Goal: Task Accomplishment & Management: Complete application form

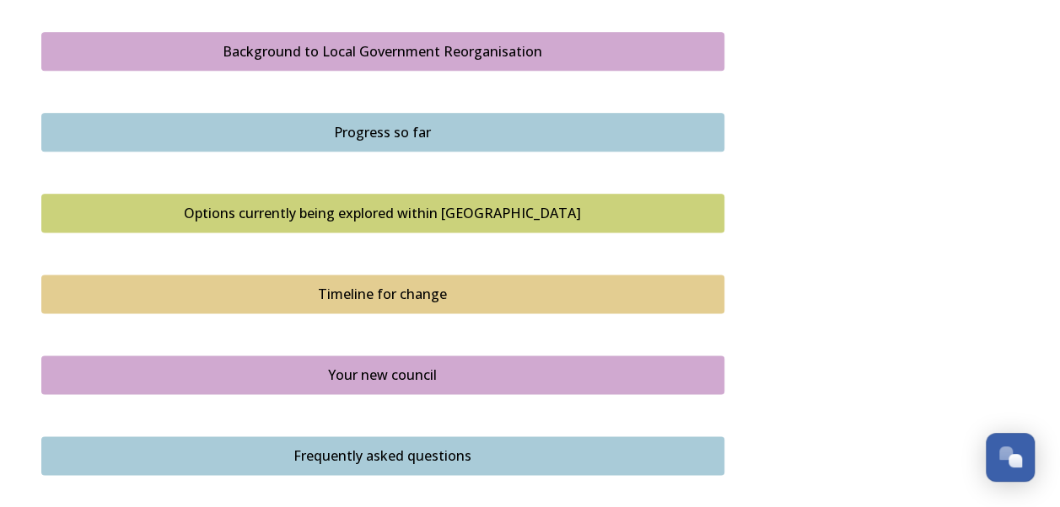
scroll to position [891, 0]
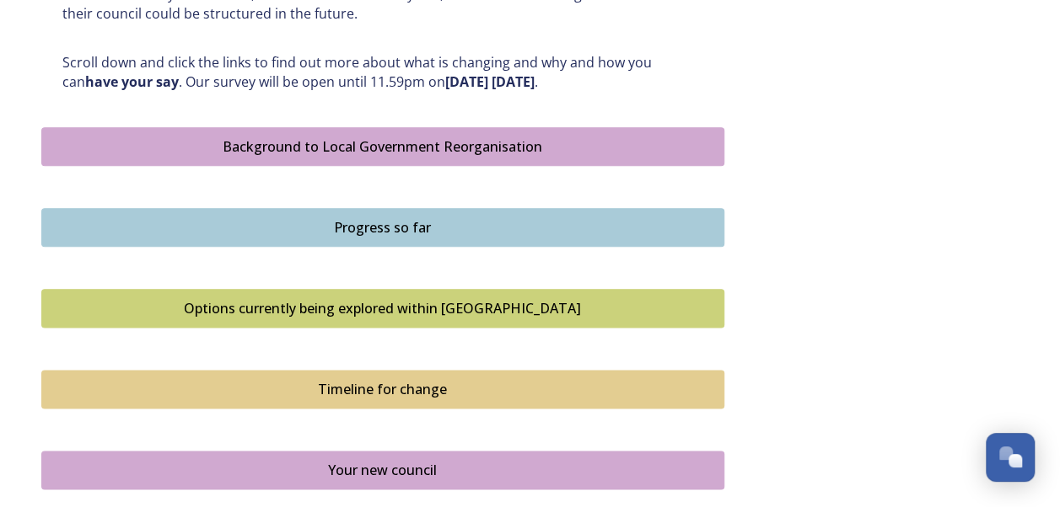
click at [453, 148] on div "Background to Local Government Reorganisation" at bounding box center [383, 147] width 664 height 20
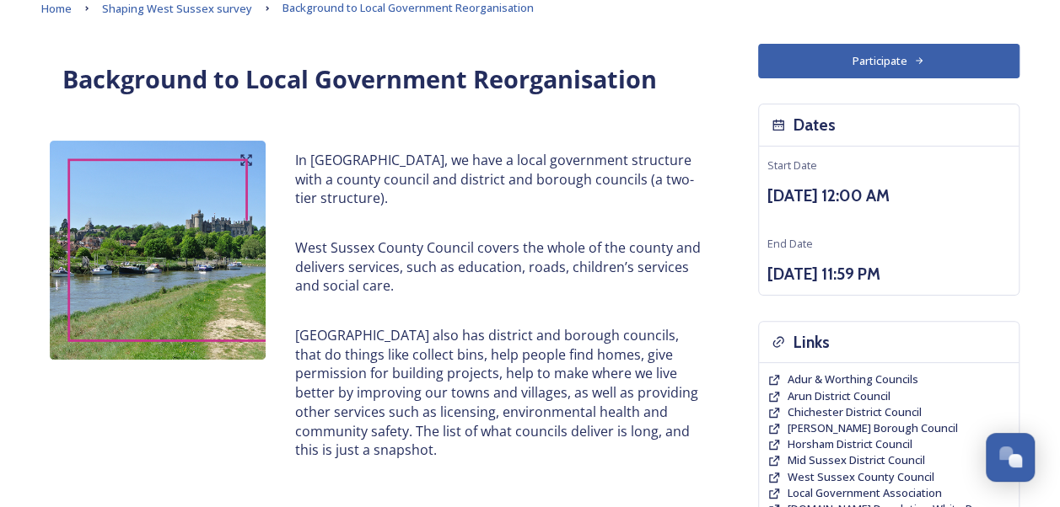
scroll to position [69, 0]
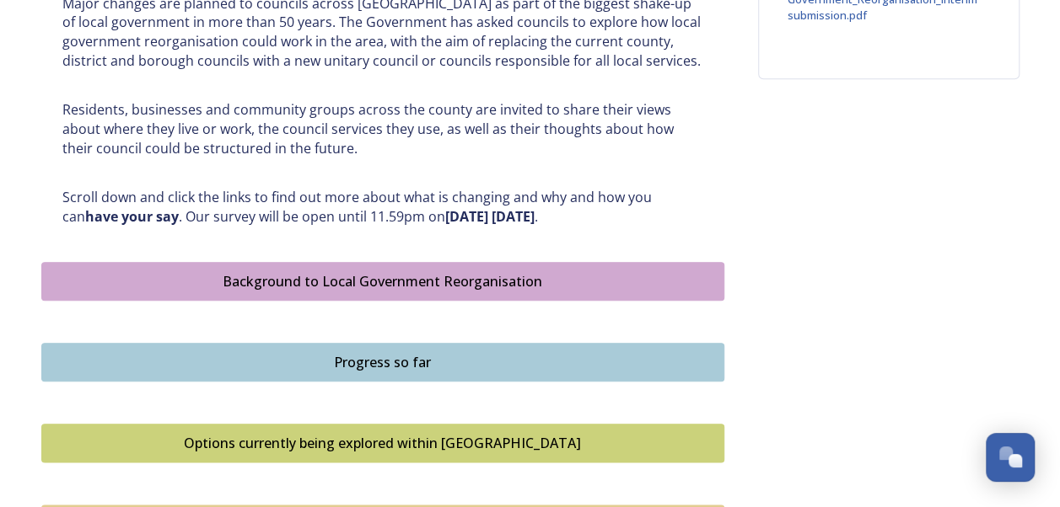
scroll to position [759, 0]
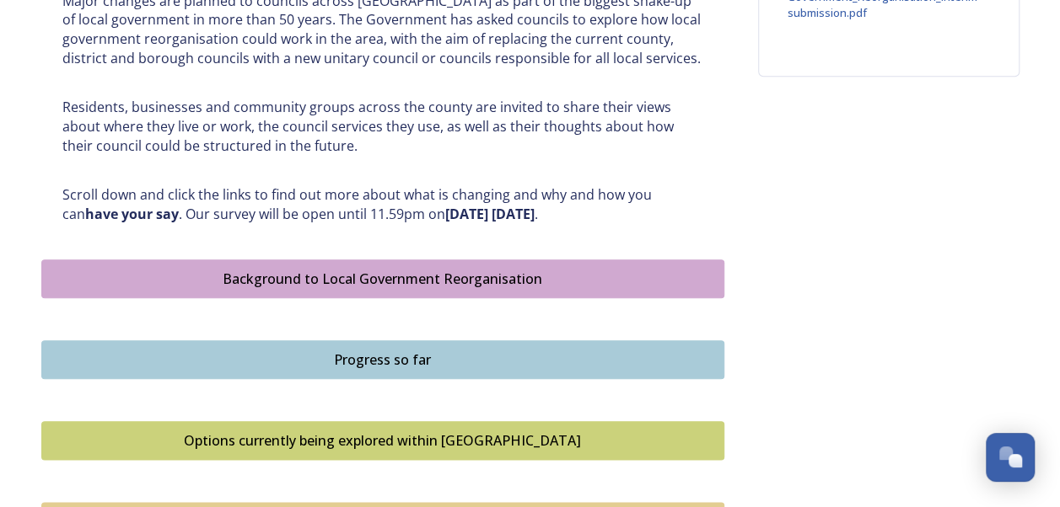
click at [351, 357] on div "Progress so far" at bounding box center [383, 360] width 664 height 20
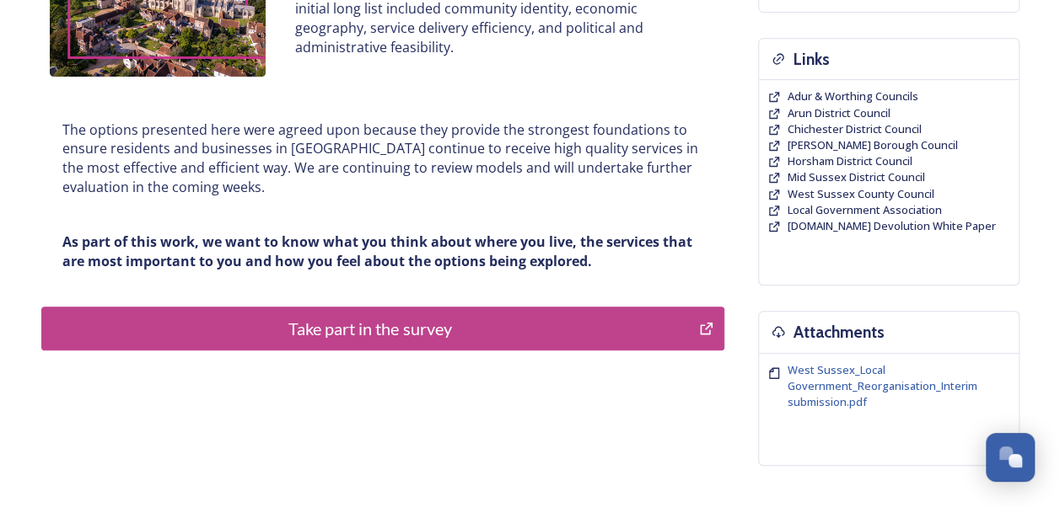
scroll to position [371, 0]
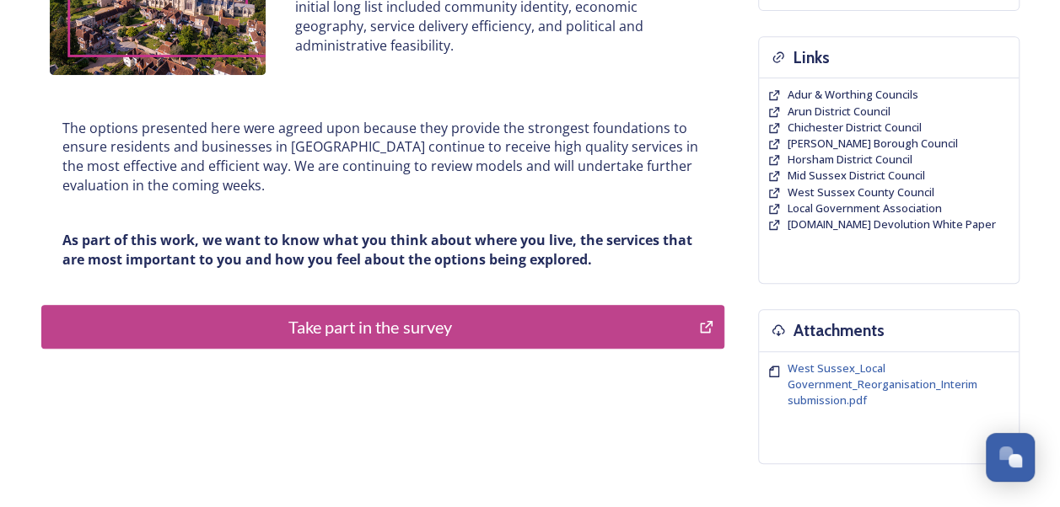
click at [403, 328] on div "Take part in the survey" at bounding box center [371, 326] width 640 height 25
click at [829, 169] on span "Mid Sussex District Council" at bounding box center [855, 175] width 137 height 15
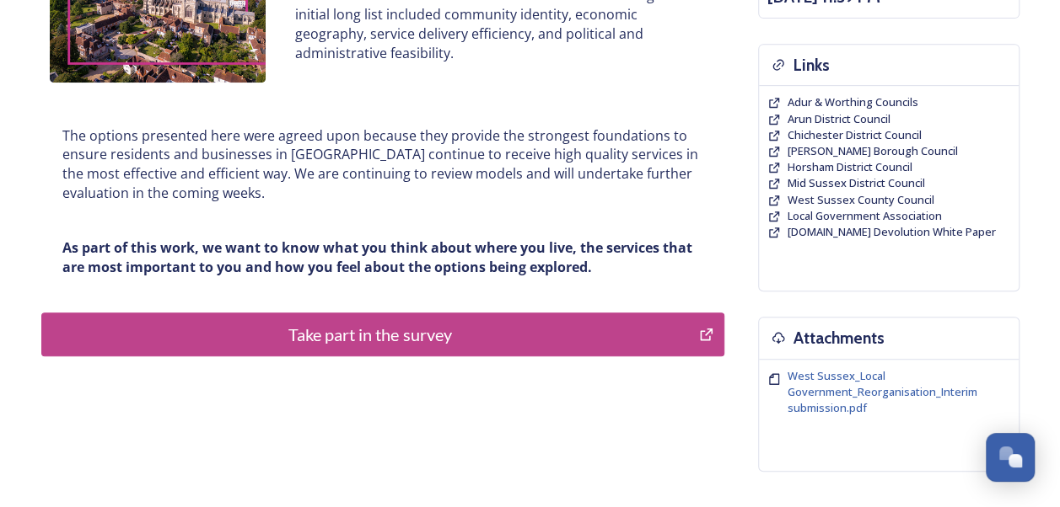
scroll to position [365, 0]
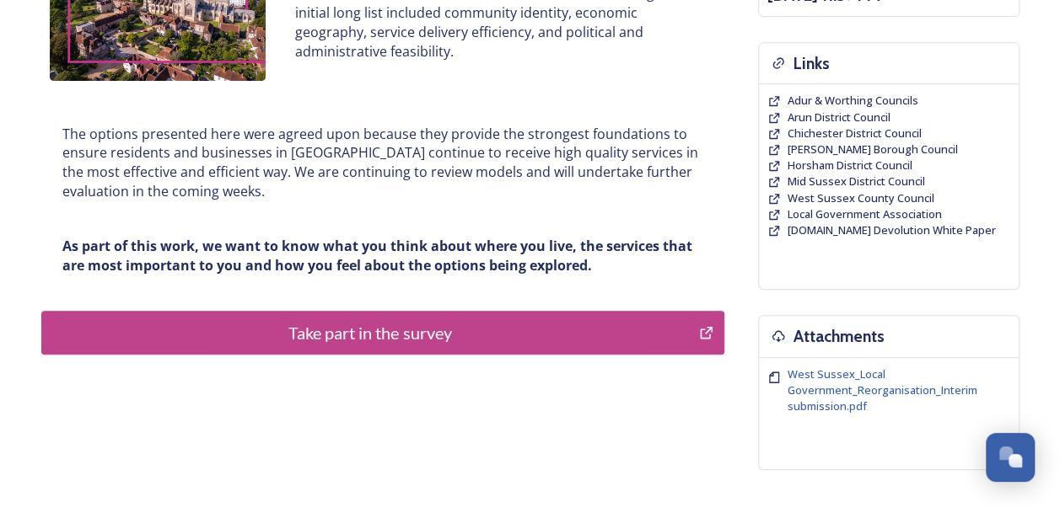
click at [417, 334] on div "Take part in the survey" at bounding box center [371, 332] width 640 height 25
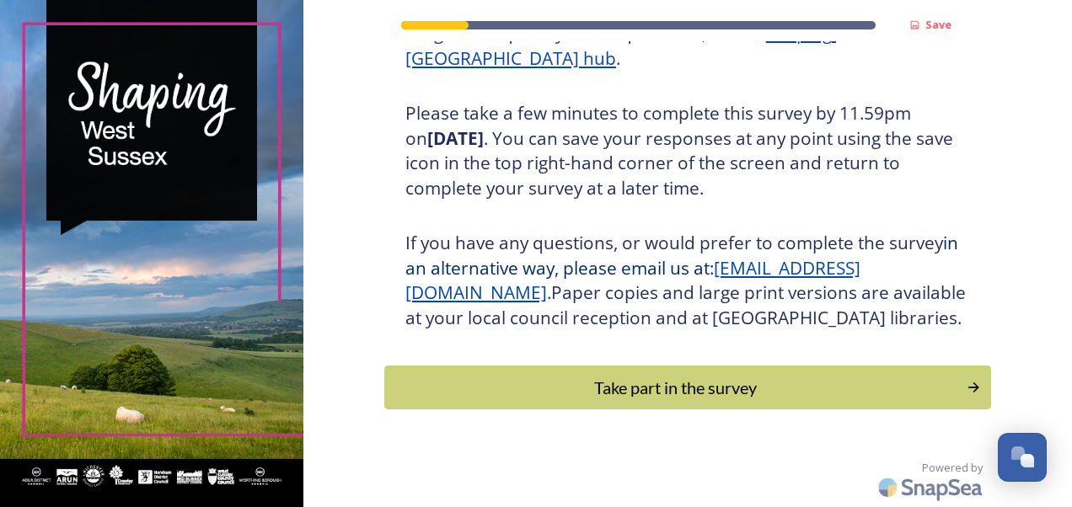
scroll to position [302, 0]
click at [633, 379] on div "Take part in the survey" at bounding box center [675, 387] width 570 height 25
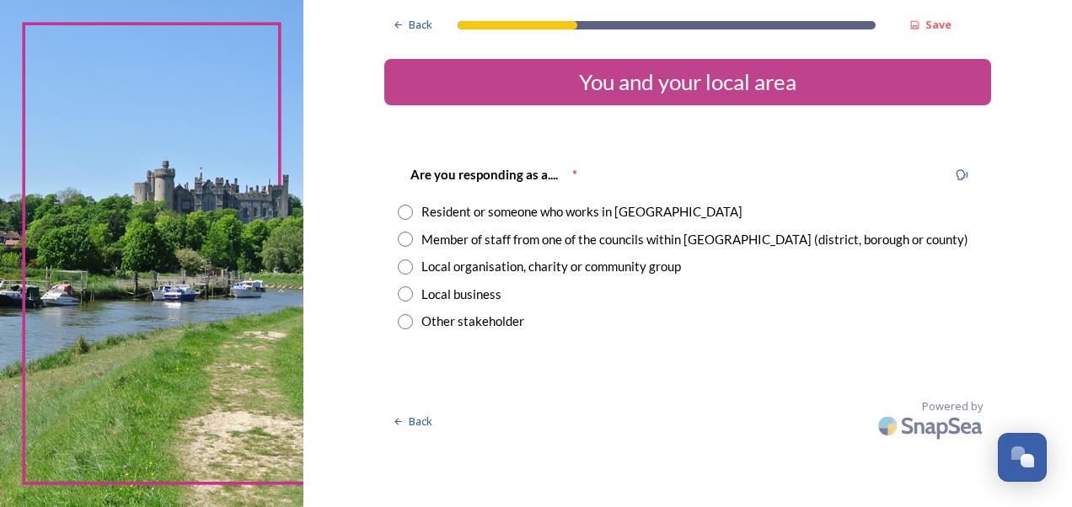
click at [402, 241] on input "radio" at bounding box center [405, 239] width 15 height 15
radio input "true"
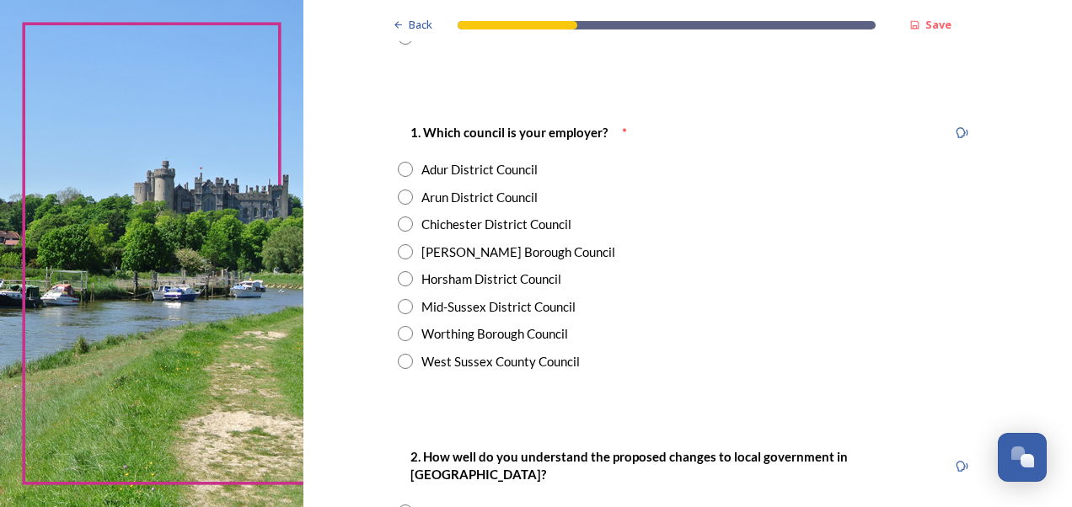
scroll to position [288, 0]
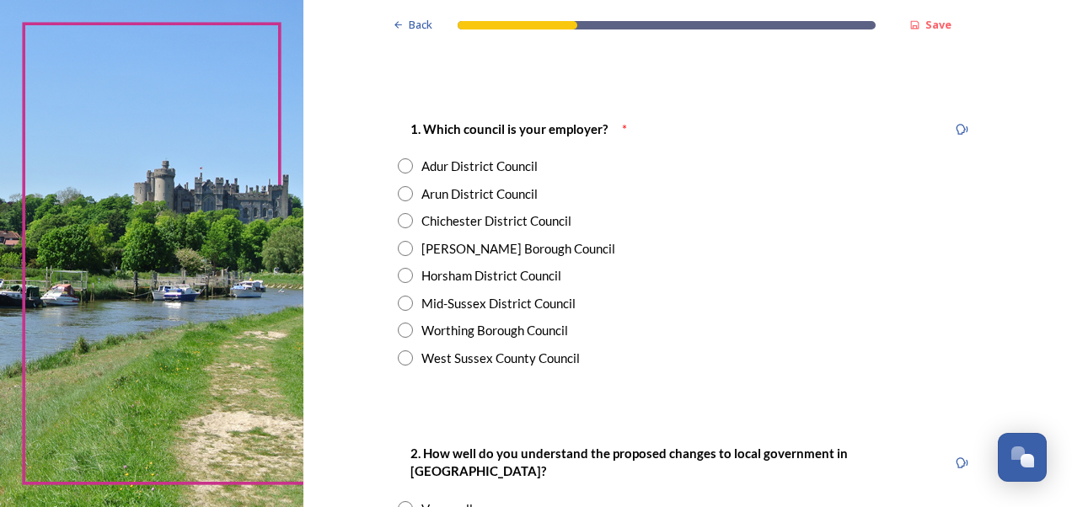
click at [400, 356] on input "radio" at bounding box center [405, 358] width 15 height 15
radio input "true"
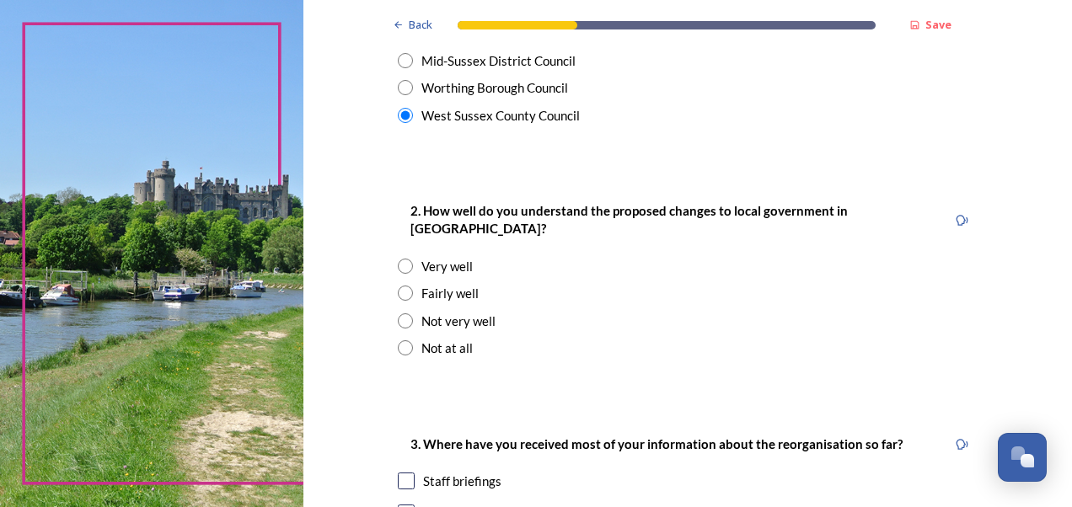
scroll to position [534, 0]
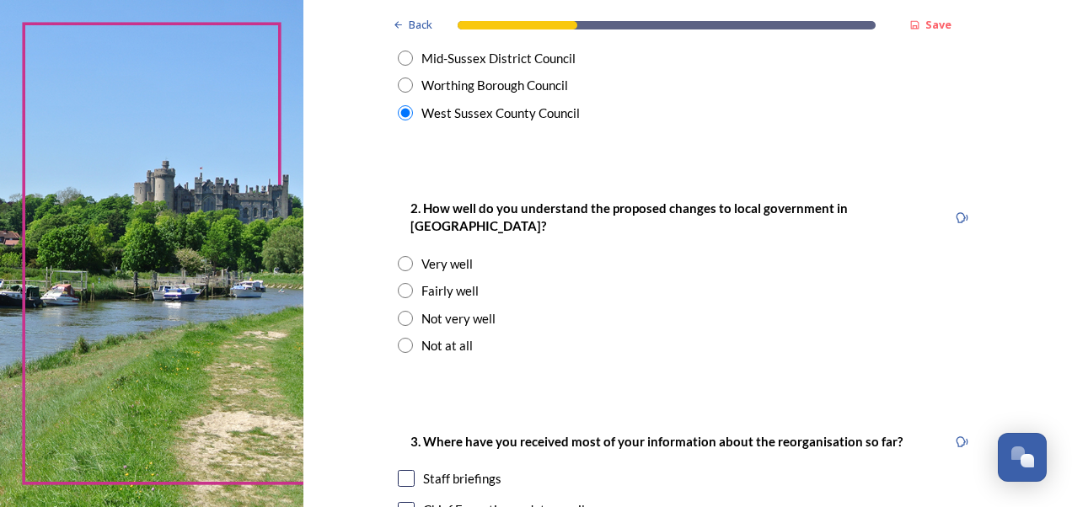
click at [400, 283] on input "radio" at bounding box center [405, 290] width 15 height 15
radio input "true"
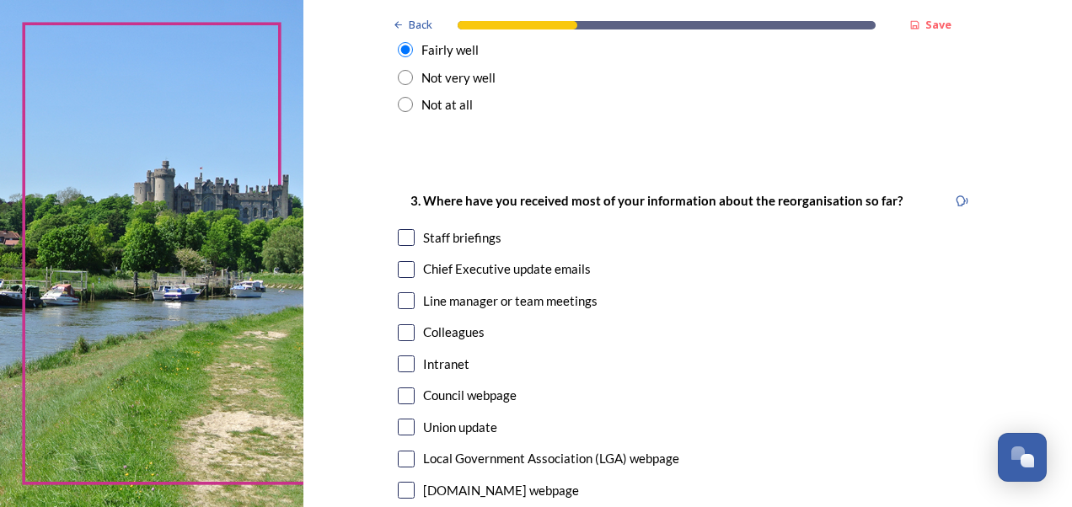
scroll to position [798, 0]
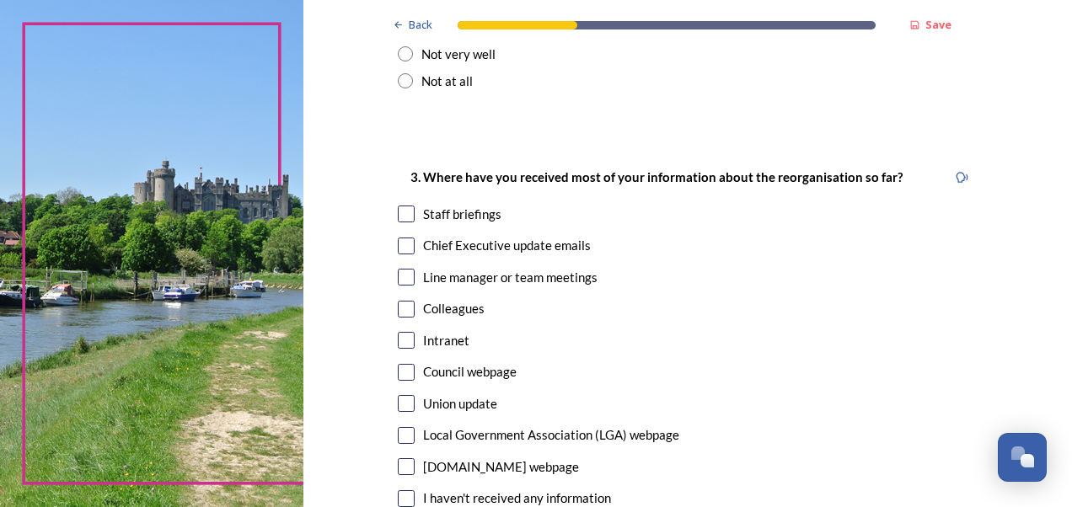
click at [400, 238] on input "checkbox" at bounding box center [406, 246] width 17 height 17
checkbox input "true"
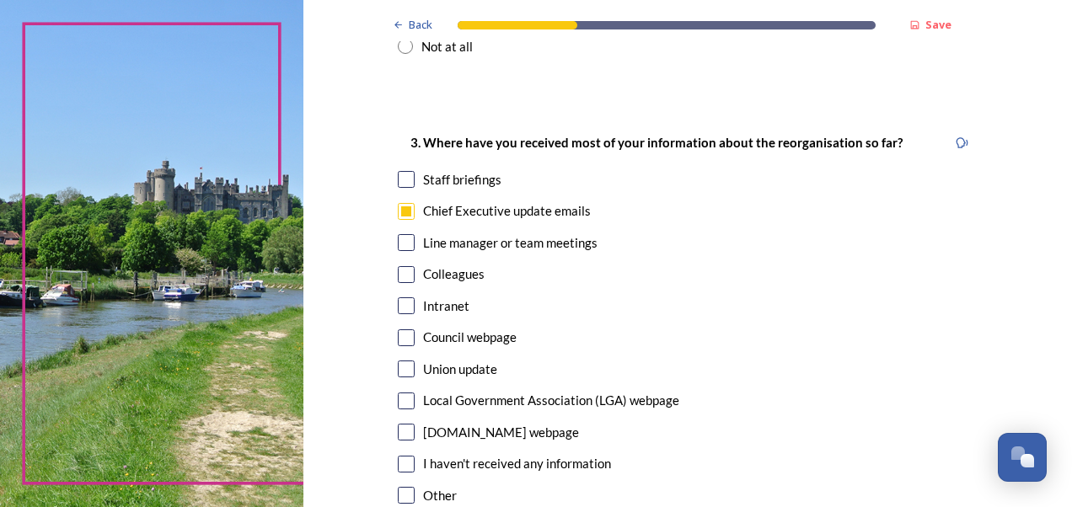
scroll to position [792, 0]
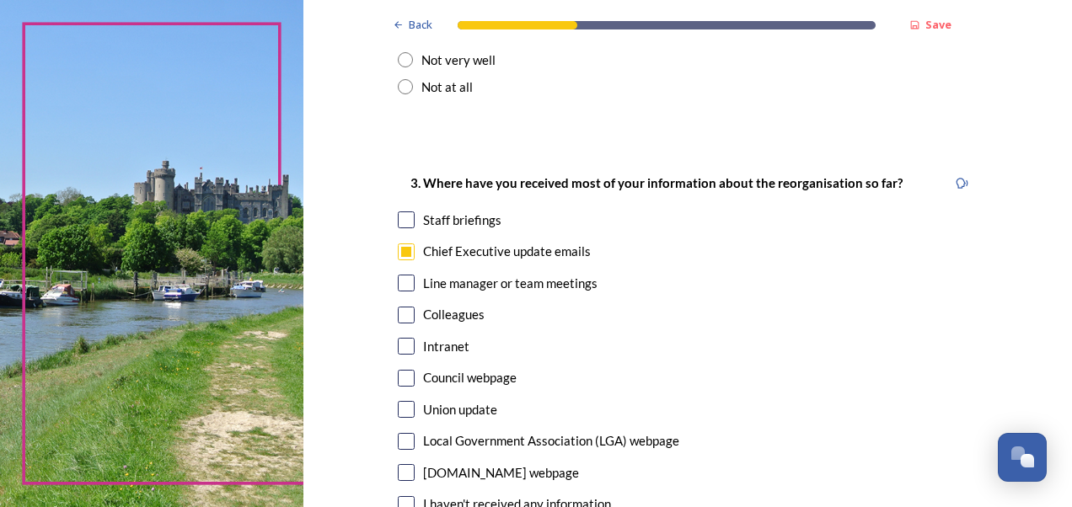
click at [398, 212] on input "checkbox" at bounding box center [406, 220] width 17 height 17
checkbox input "true"
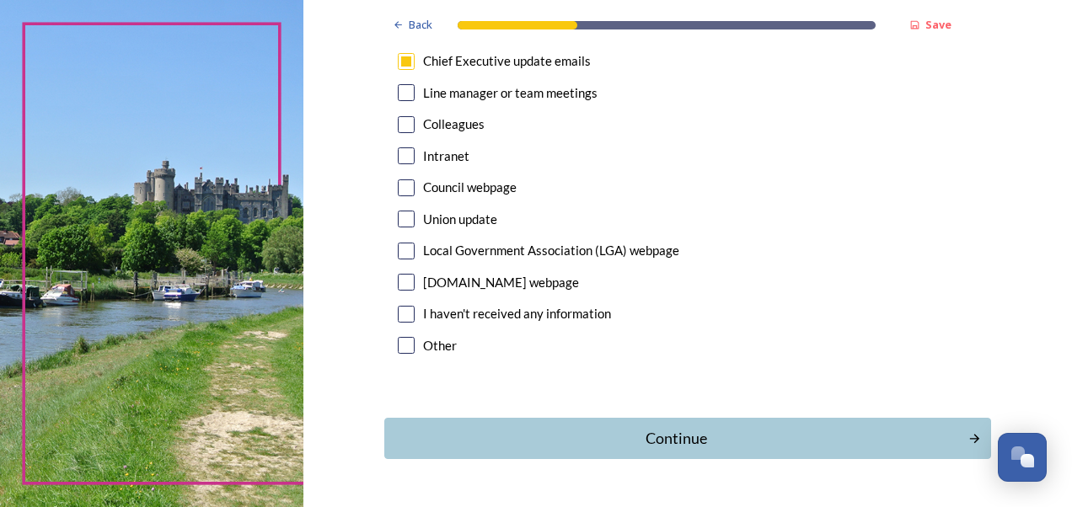
scroll to position [1014, 0]
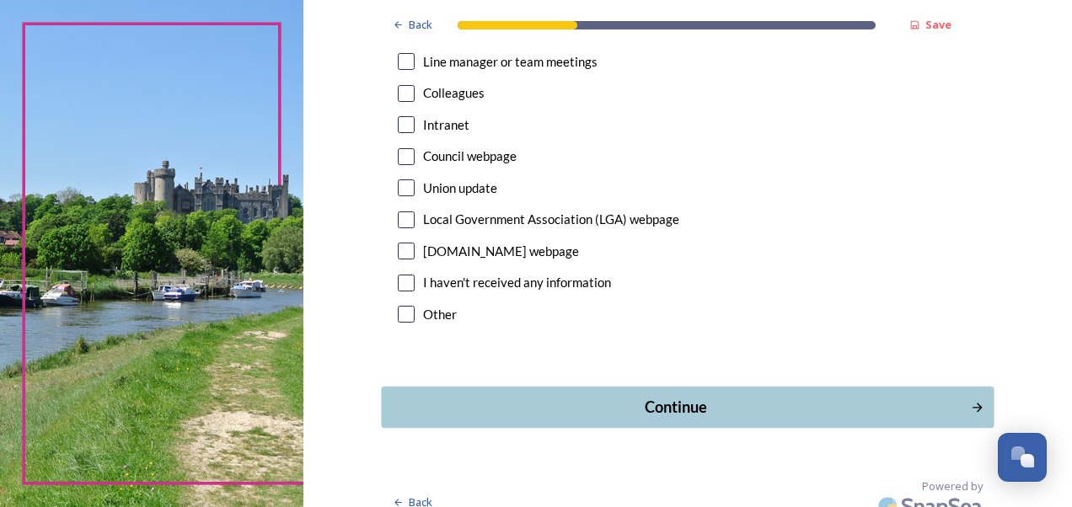
click at [691, 387] on button "Continue" at bounding box center [687, 407] width 613 height 41
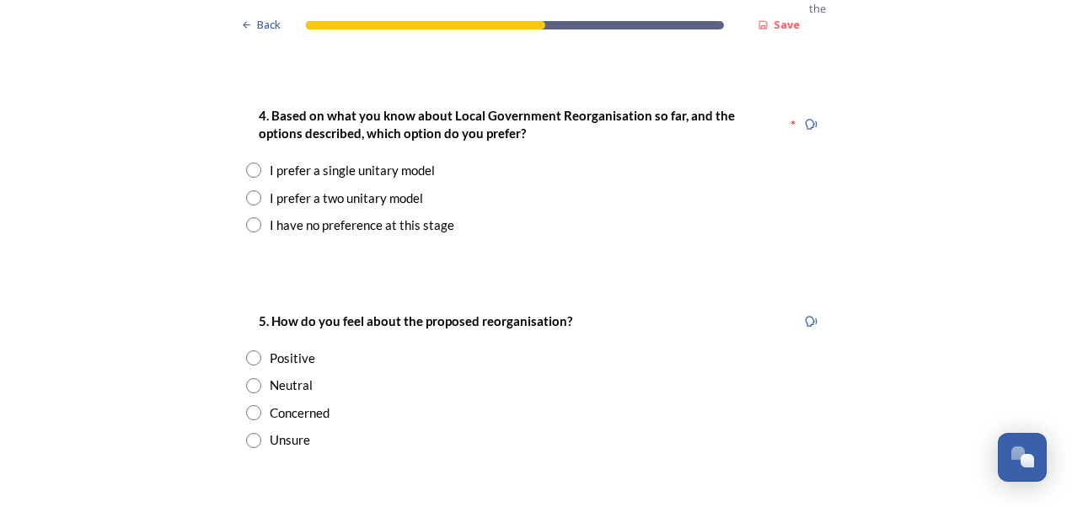
scroll to position [2168, 0]
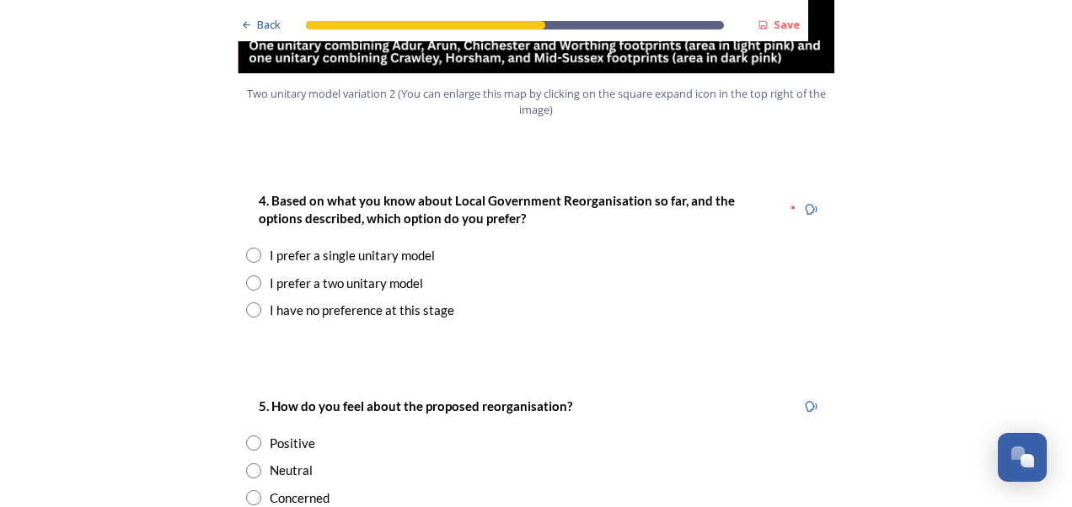
click at [246, 248] on input "radio" at bounding box center [253, 255] width 15 height 15
radio input "true"
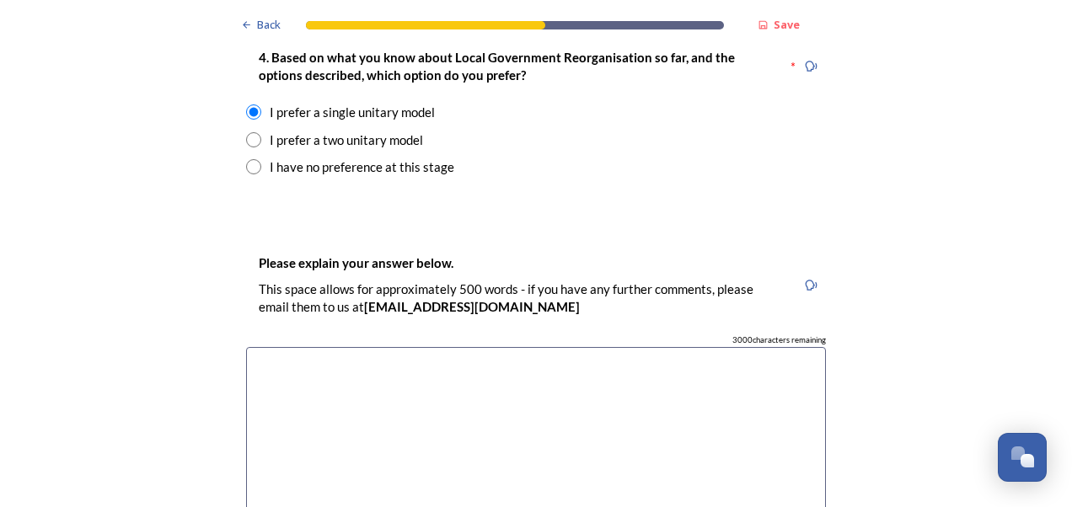
scroll to position [2292, 0]
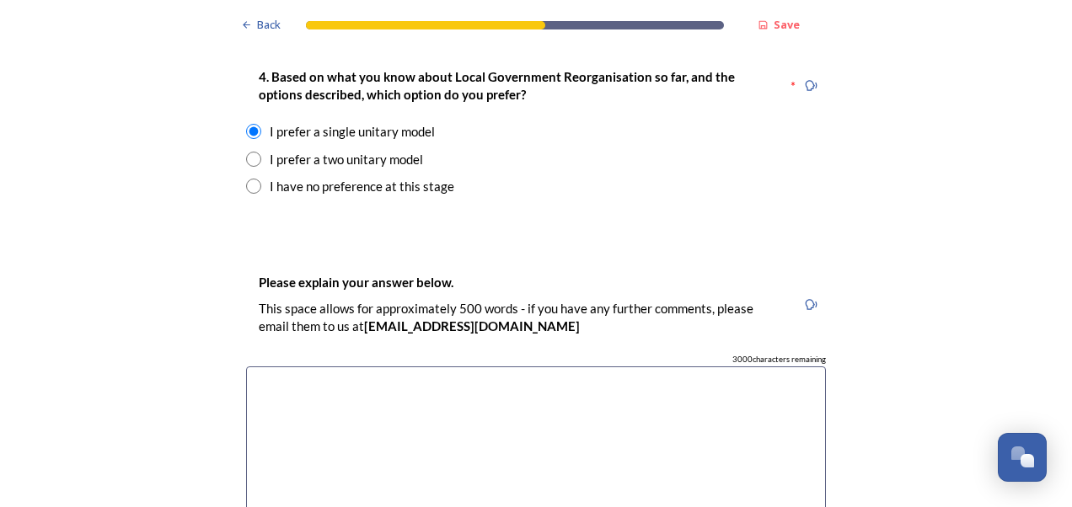
click at [290, 367] on textarea at bounding box center [536, 462] width 580 height 190
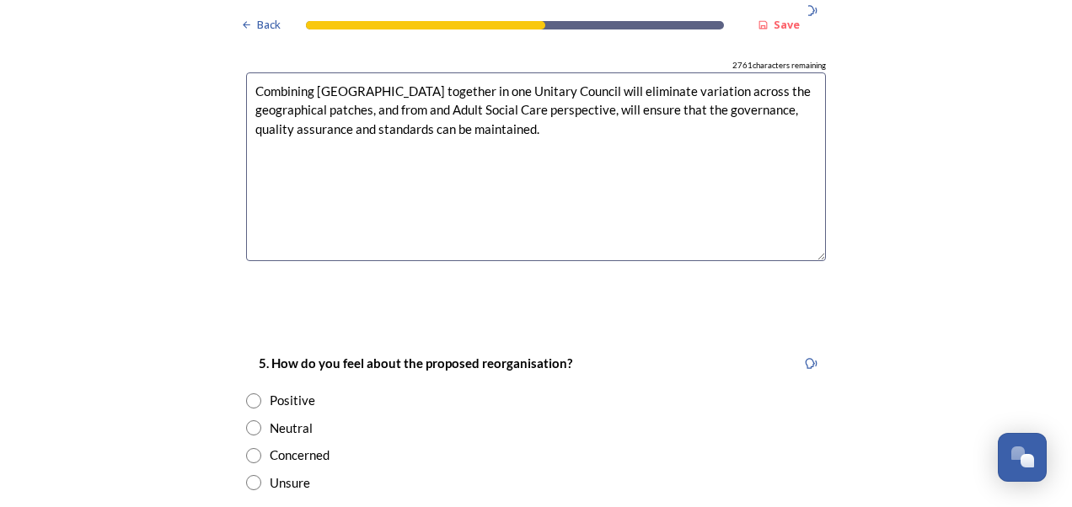
scroll to position [2592, 0]
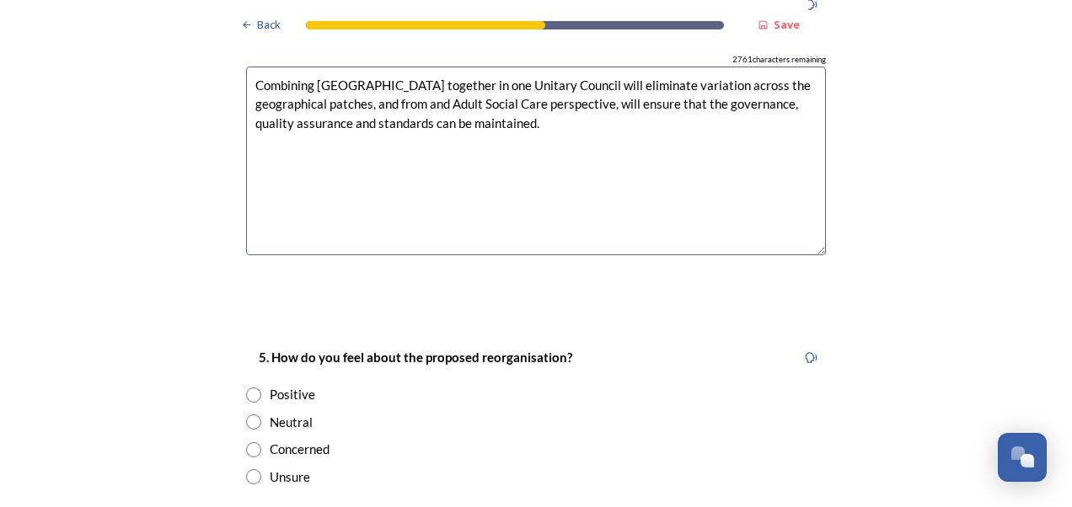
type textarea "Combining West Sussex together in one Unitary Council will eliminate variation …"
click at [246, 415] on input "radio" at bounding box center [253, 422] width 15 height 15
radio input "true"
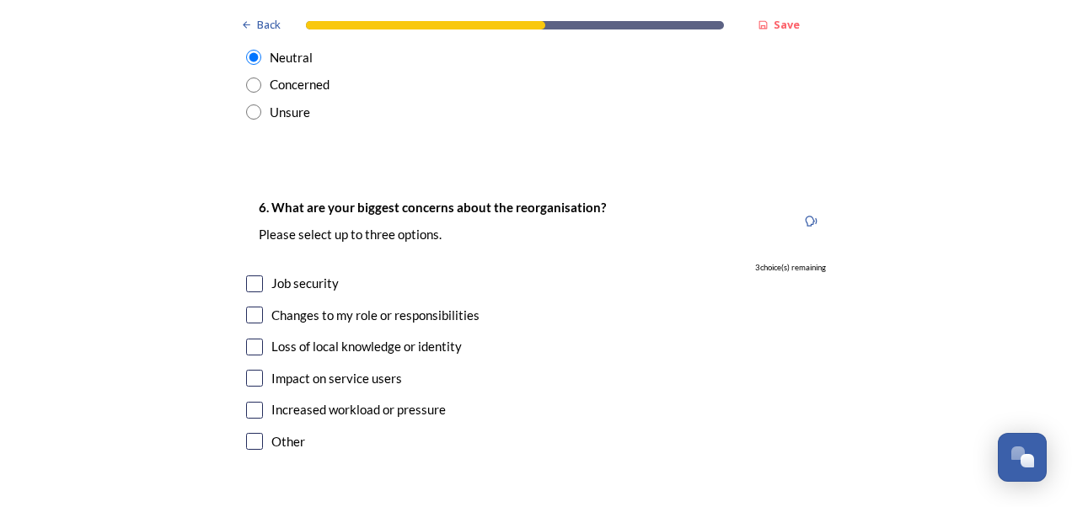
scroll to position [2964, 0]
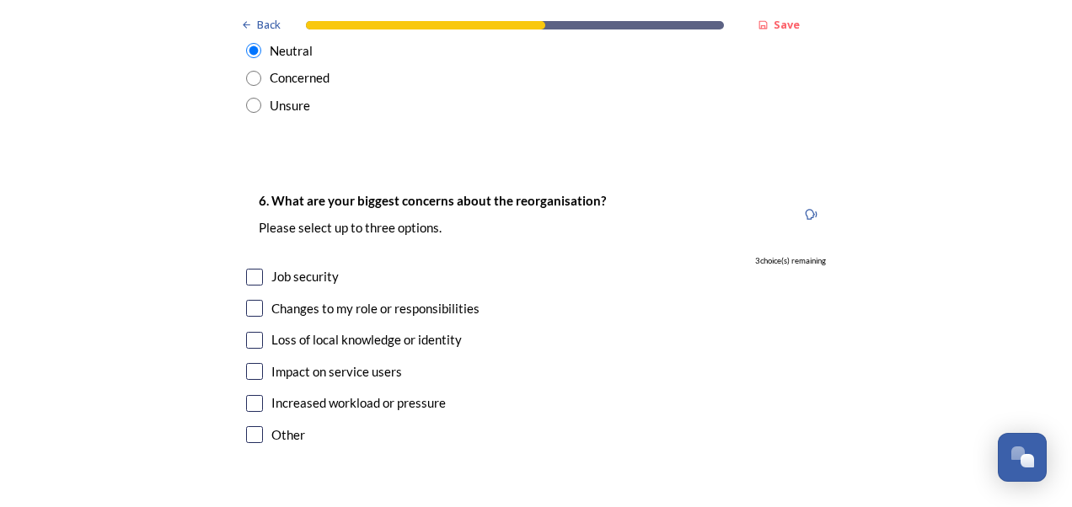
click at [251, 363] on input "checkbox" at bounding box center [254, 371] width 17 height 17
checkbox input "true"
click at [248, 269] on input "checkbox" at bounding box center [254, 277] width 17 height 17
checkbox input "true"
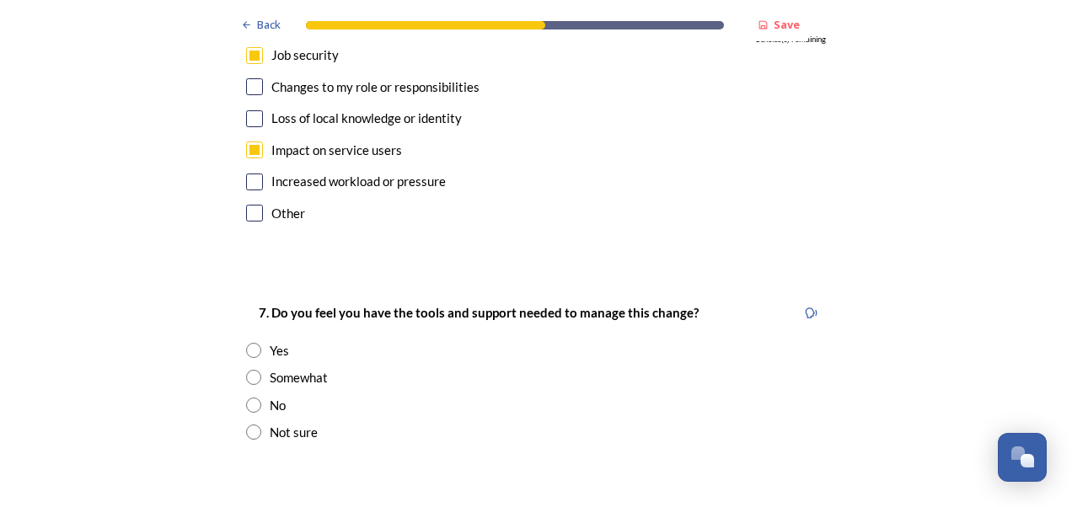
scroll to position [3192, 0]
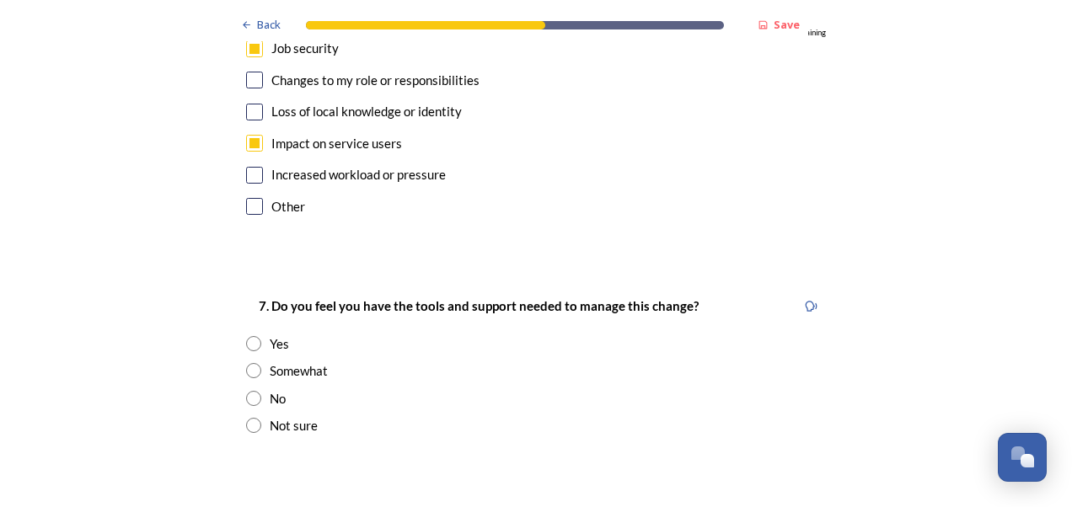
click at [250, 363] on input "radio" at bounding box center [253, 370] width 15 height 15
radio input "true"
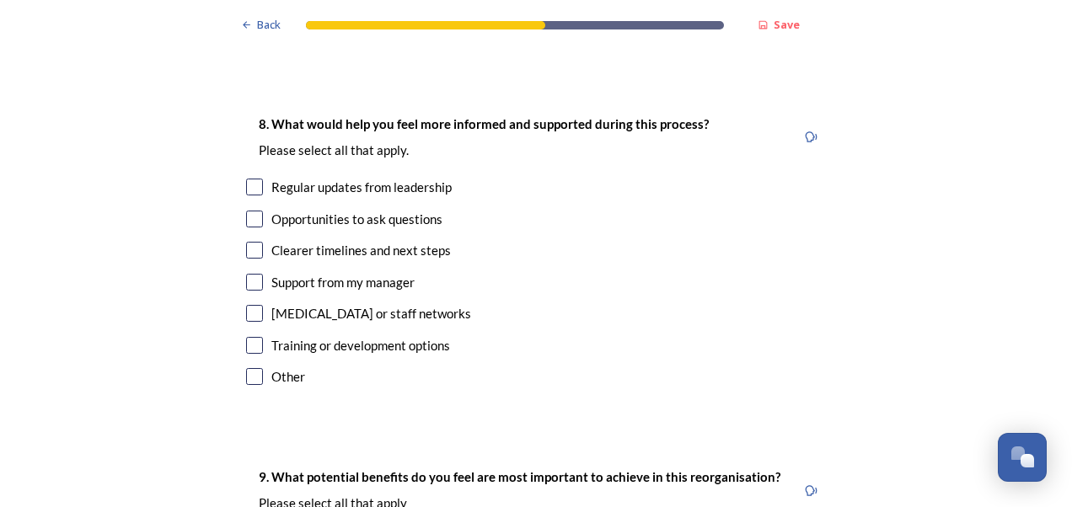
scroll to position [3571, 0]
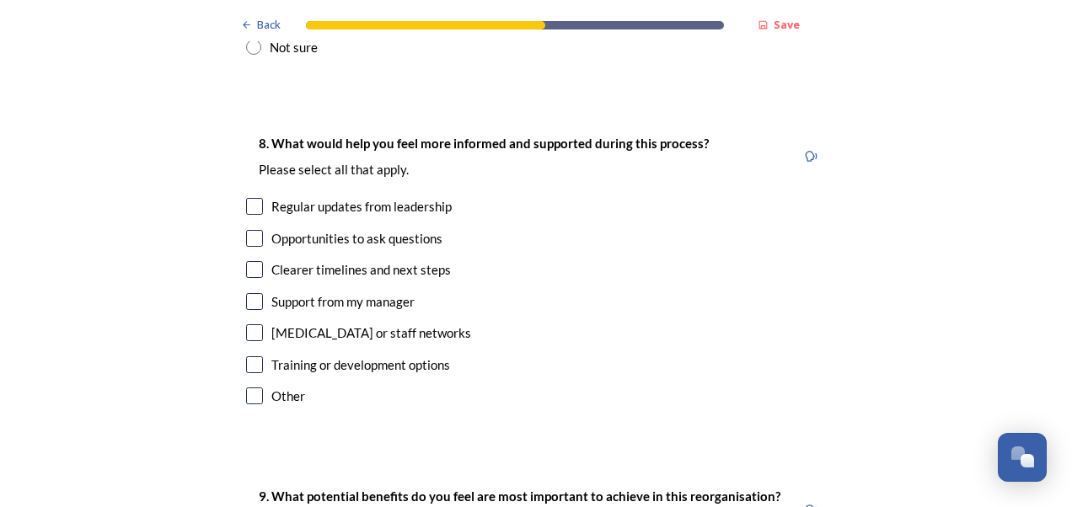
click at [247, 198] on input "checkbox" at bounding box center [254, 206] width 17 height 17
checkbox input "true"
click at [252, 230] on input "checkbox" at bounding box center [254, 238] width 17 height 17
checkbox input "true"
click at [246, 261] on input "checkbox" at bounding box center [254, 269] width 17 height 17
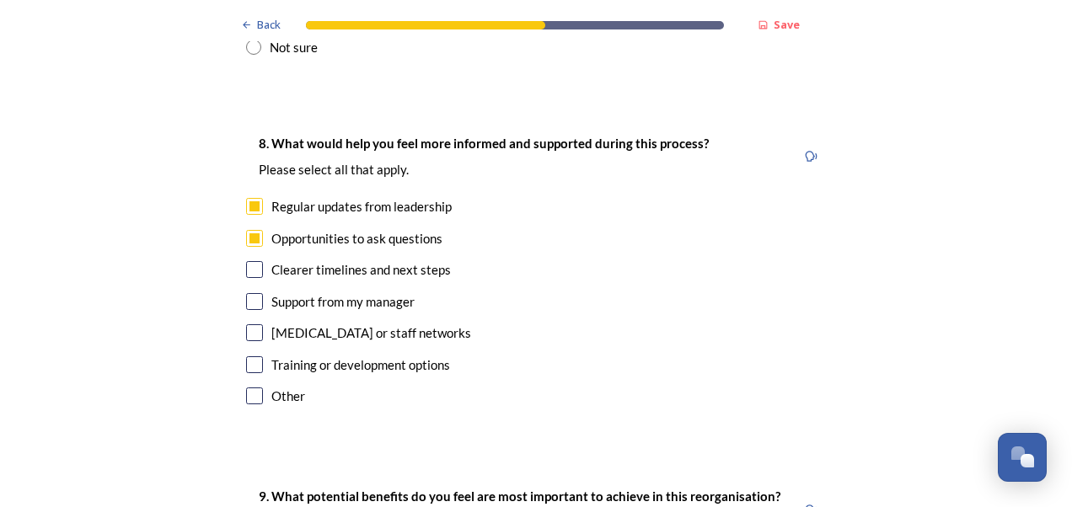
checkbox input "true"
click at [246, 293] on input "checkbox" at bounding box center [254, 301] width 17 height 17
checkbox input "true"
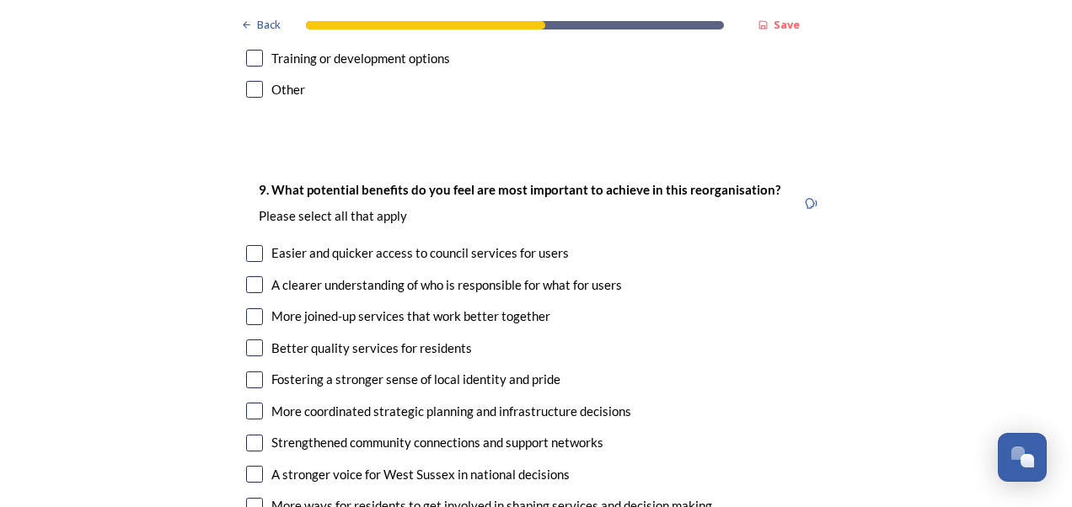
scroll to position [3930, 0]
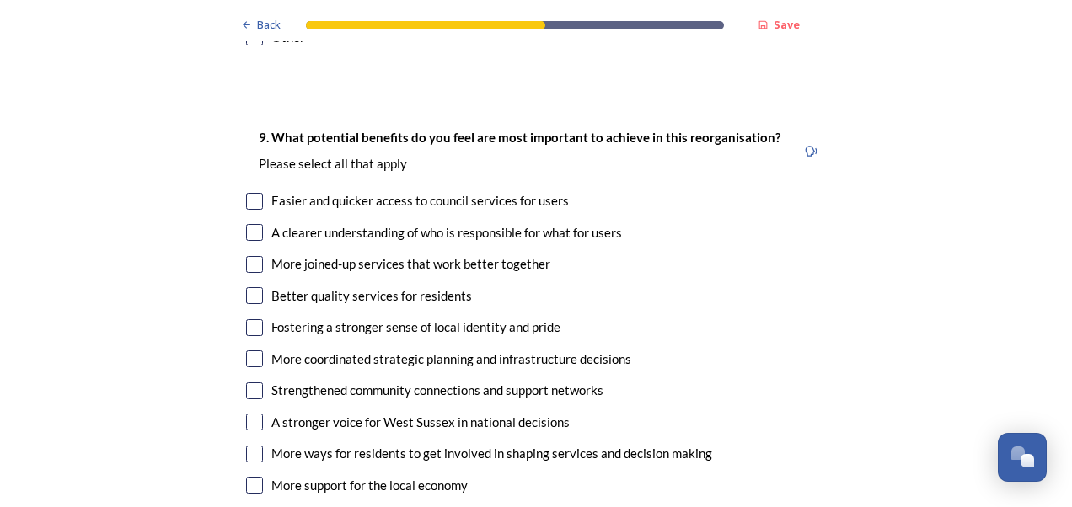
click at [246, 256] on input "checkbox" at bounding box center [254, 264] width 17 height 17
checkbox input "true"
click at [247, 351] on input "checkbox" at bounding box center [254, 359] width 17 height 17
checkbox input "true"
click at [249, 414] on input "checkbox" at bounding box center [254, 422] width 17 height 17
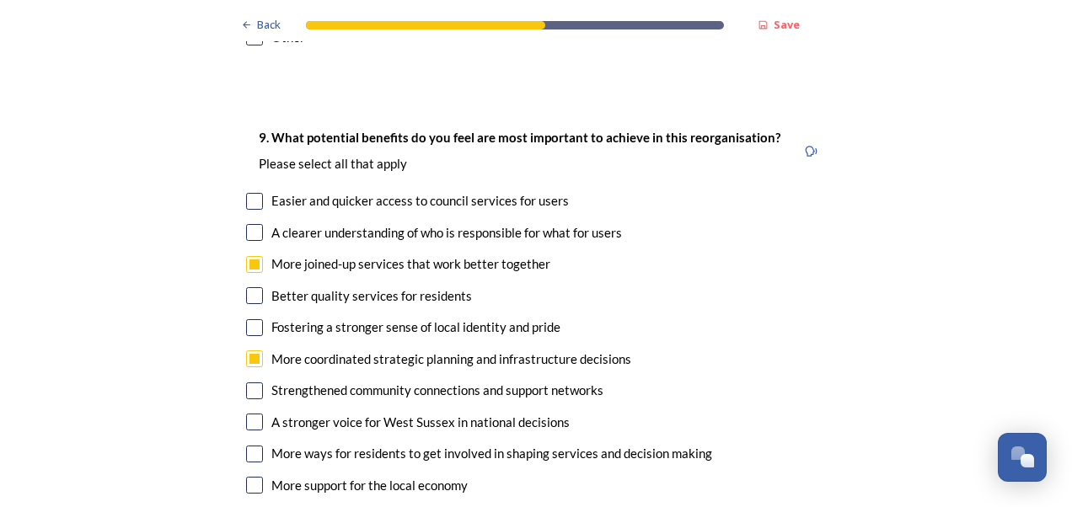
checkbox input "true"
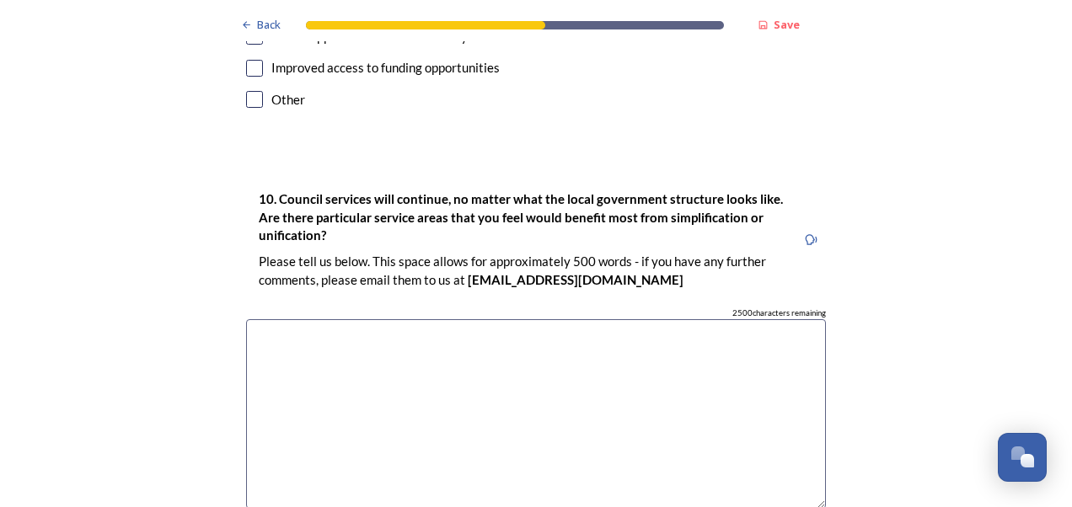
scroll to position [4451, 0]
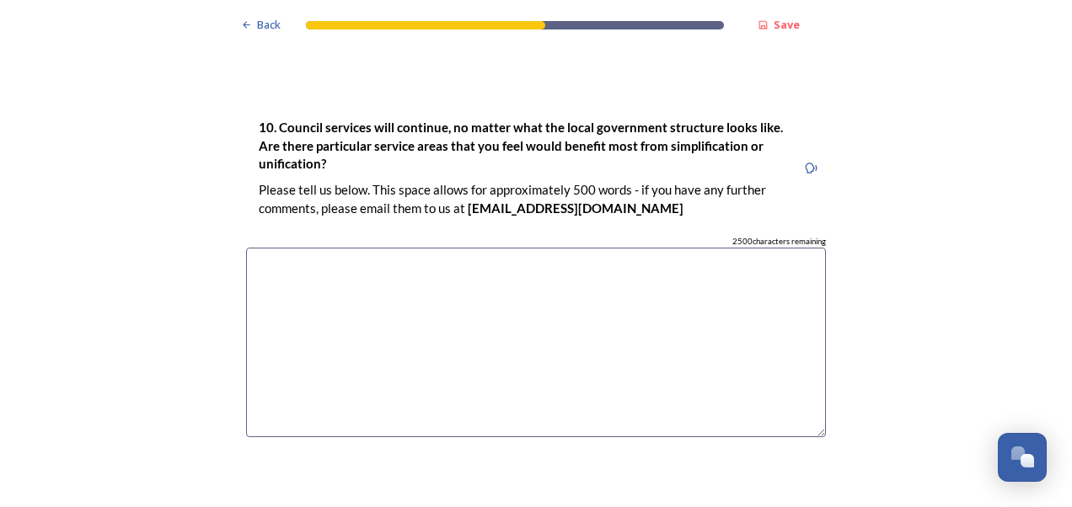
click at [266, 248] on textarea at bounding box center [536, 343] width 580 height 190
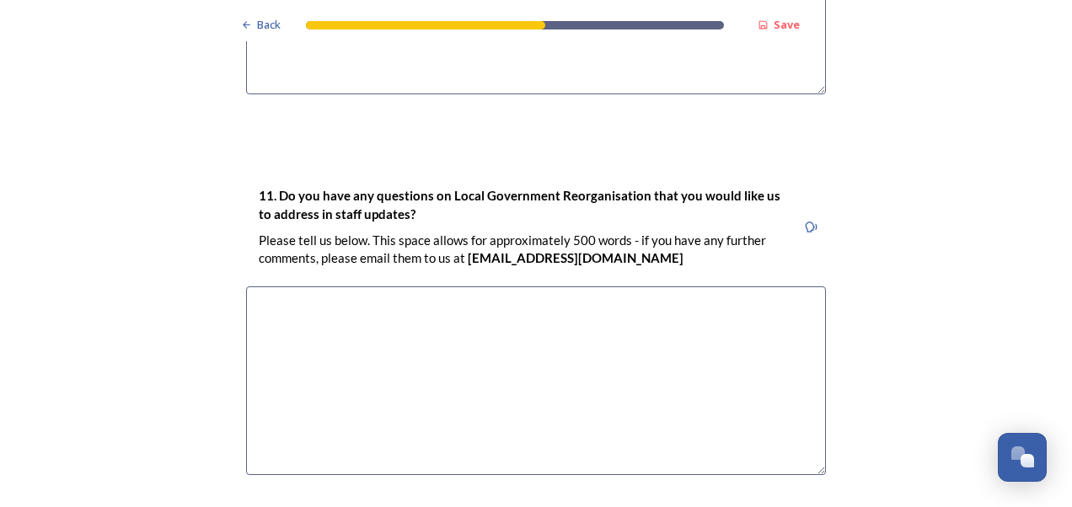
scroll to position [4925, 0]
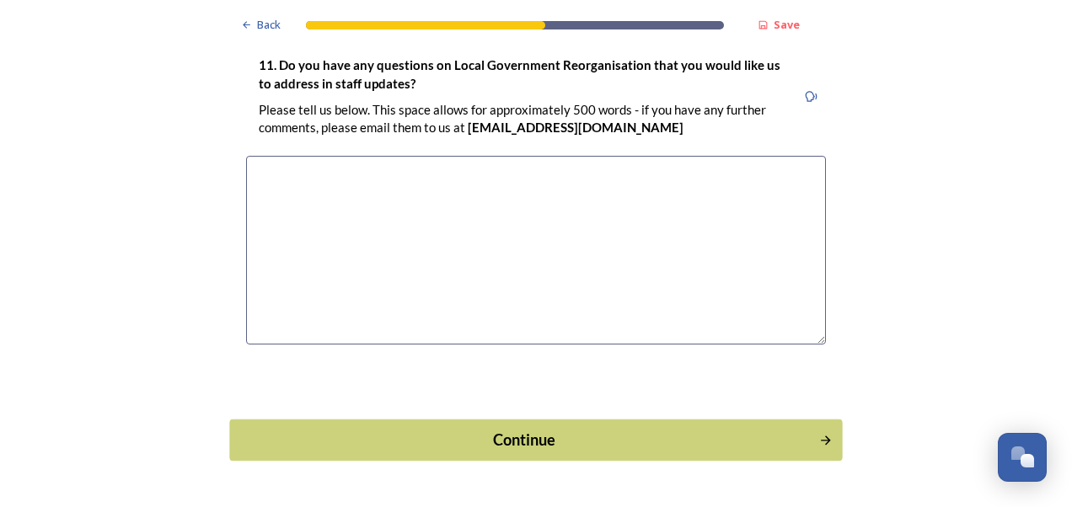
type textarea "Reduced variation in Council and Borough processes and procedures, particularly…"
click at [524, 429] on div "Continue" at bounding box center [524, 440] width 571 height 23
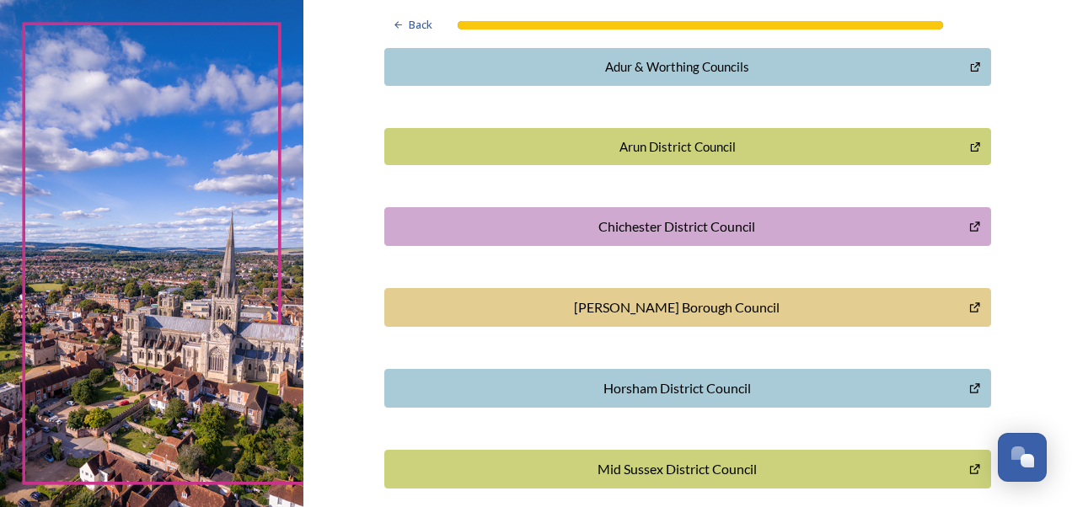
scroll to position [575, 0]
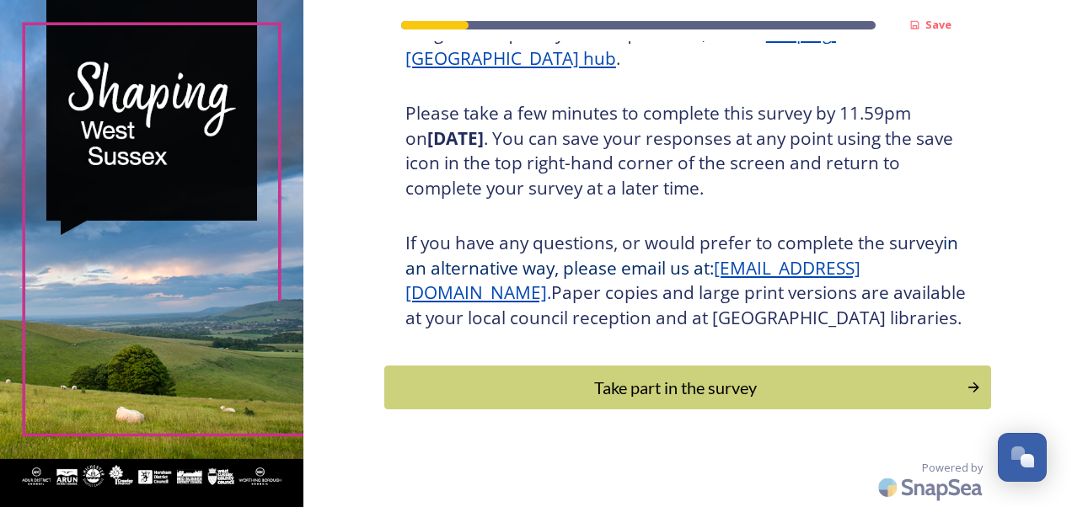
scroll to position [285, 0]
click at [760, 400] on div "Take part in the survey" at bounding box center [675, 387] width 570 height 25
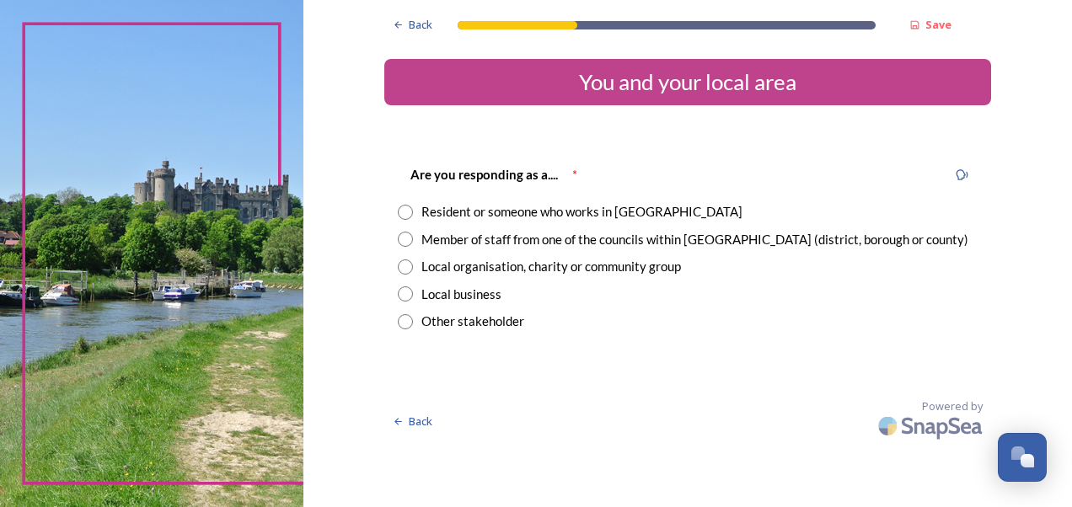
click at [406, 209] on input "radio" at bounding box center [405, 212] width 15 height 15
radio input "true"
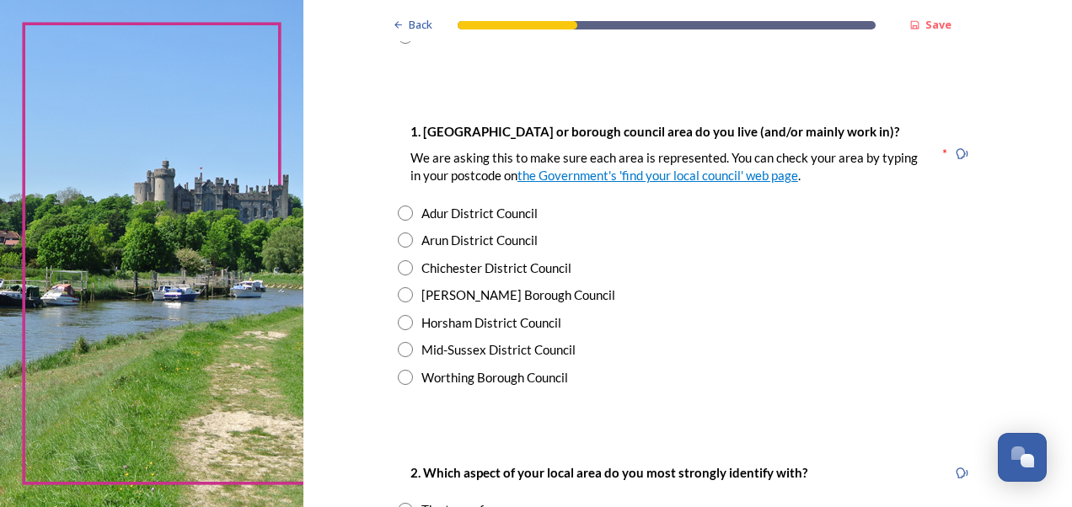
scroll to position [307, 0]
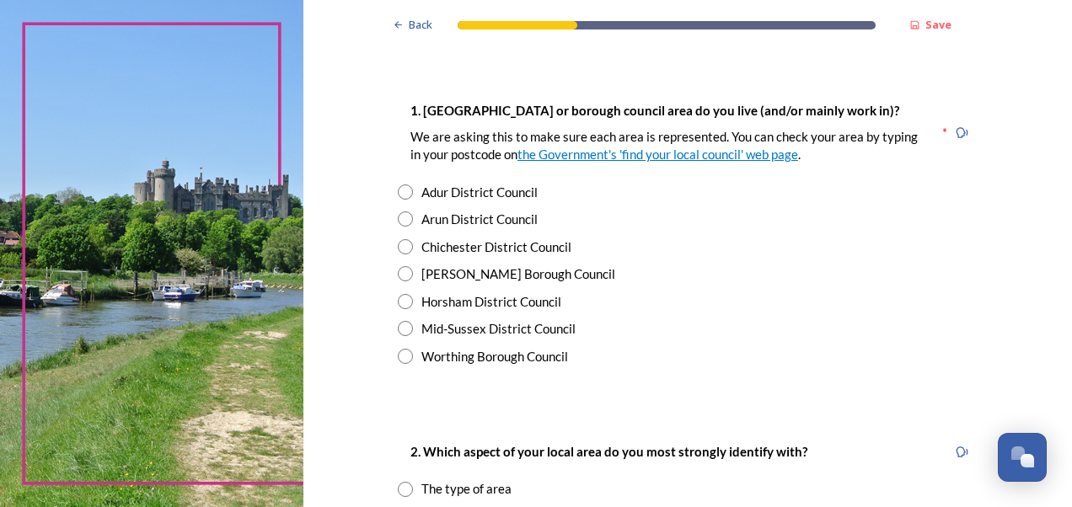
click at [403, 326] on input "radio" at bounding box center [405, 328] width 15 height 15
radio input "true"
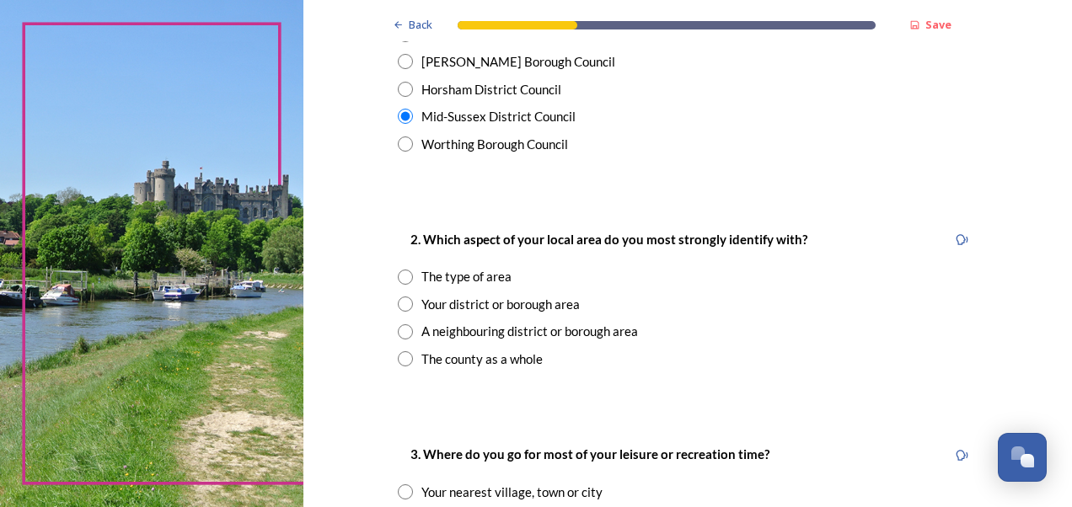
scroll to position [521, 0]
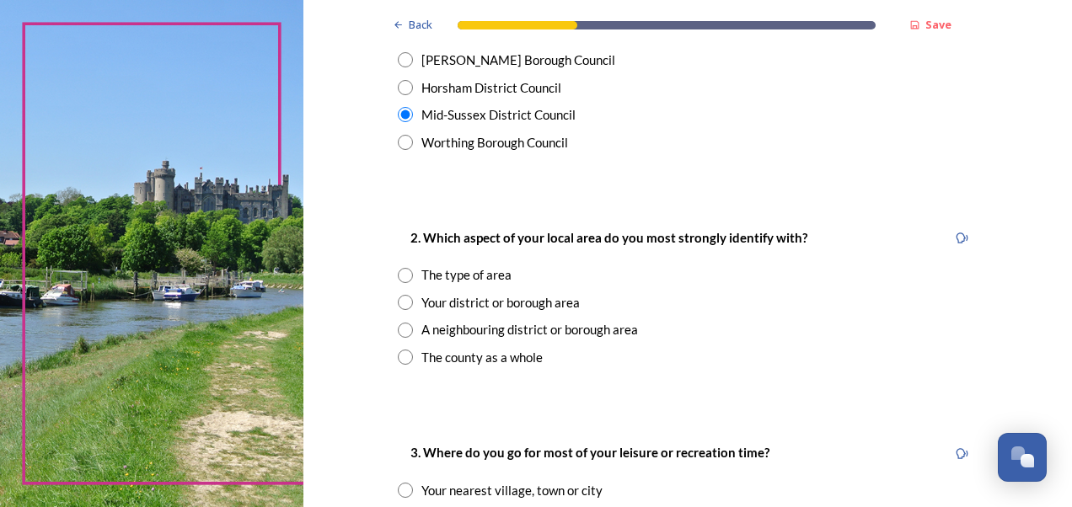
click at [398, 303] on input "radio" at bounding box center [405, 302] width 15 height 15
radio input "true"
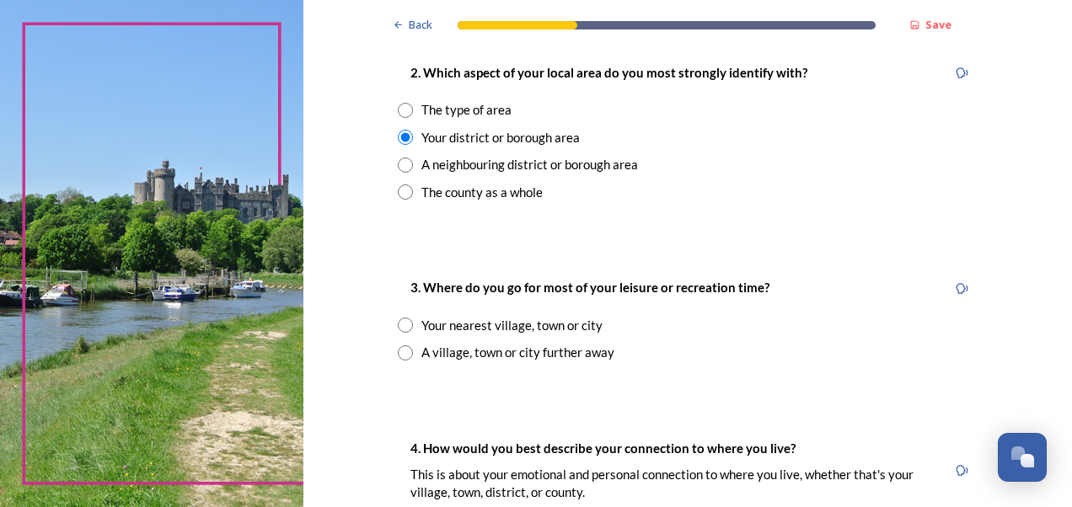
scroll to position [688, 0]
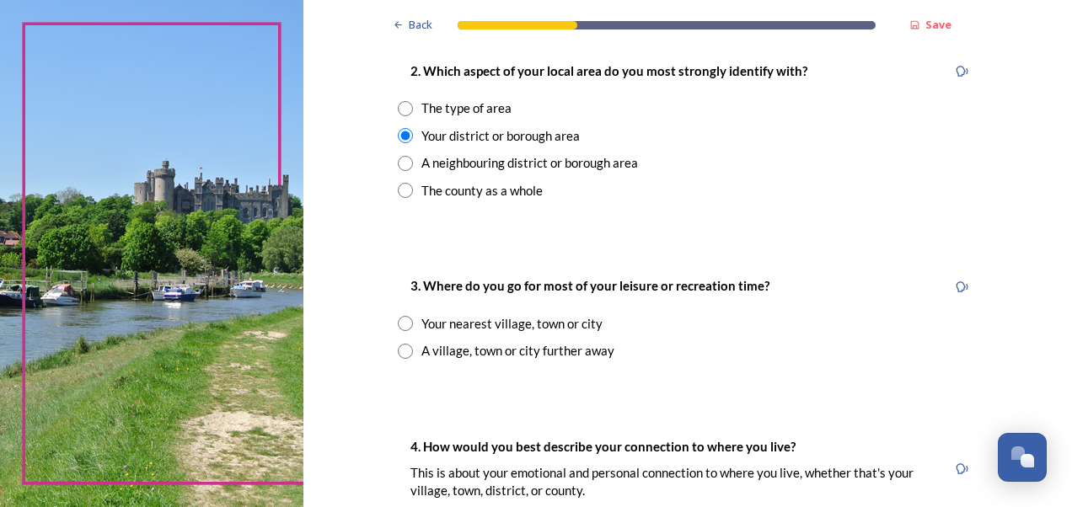
click at [398, 317] on input "radio" at bounding box center [405, 323] width 15 height 15
radio input "true"
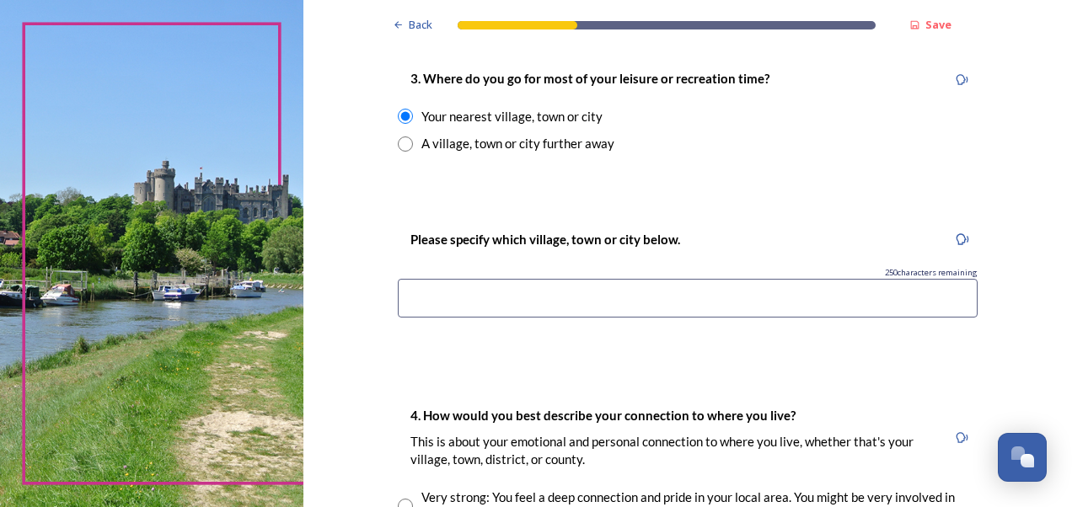
scroll to position [899, 0]
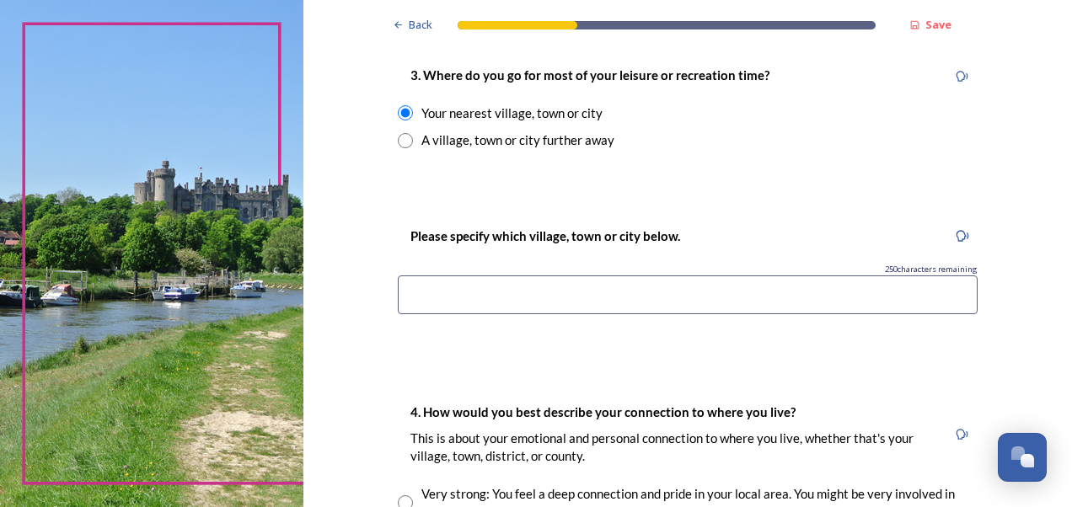
click at [426, 298] on input at bounding box center [688, 295] width 580 height 39
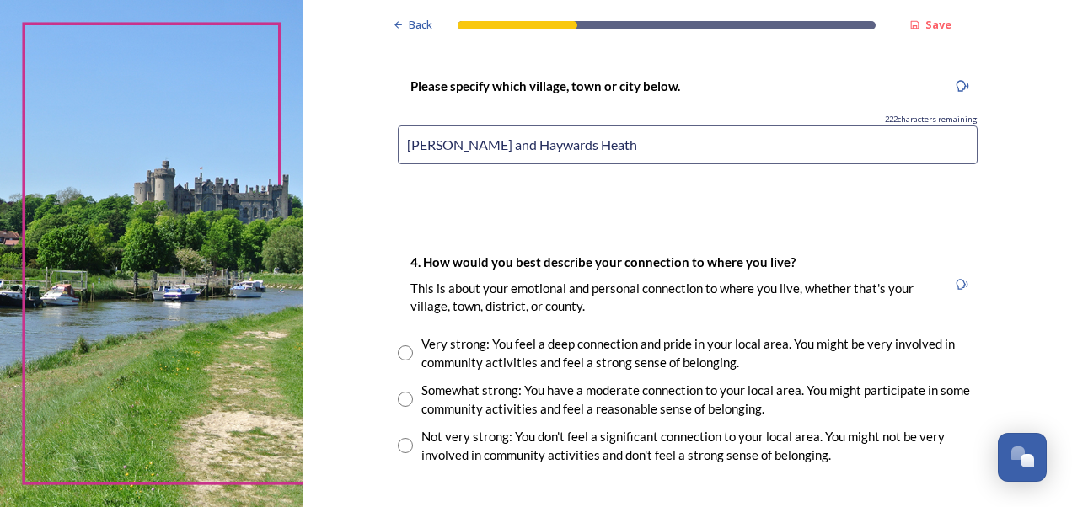
scroll to position [1090, 0]
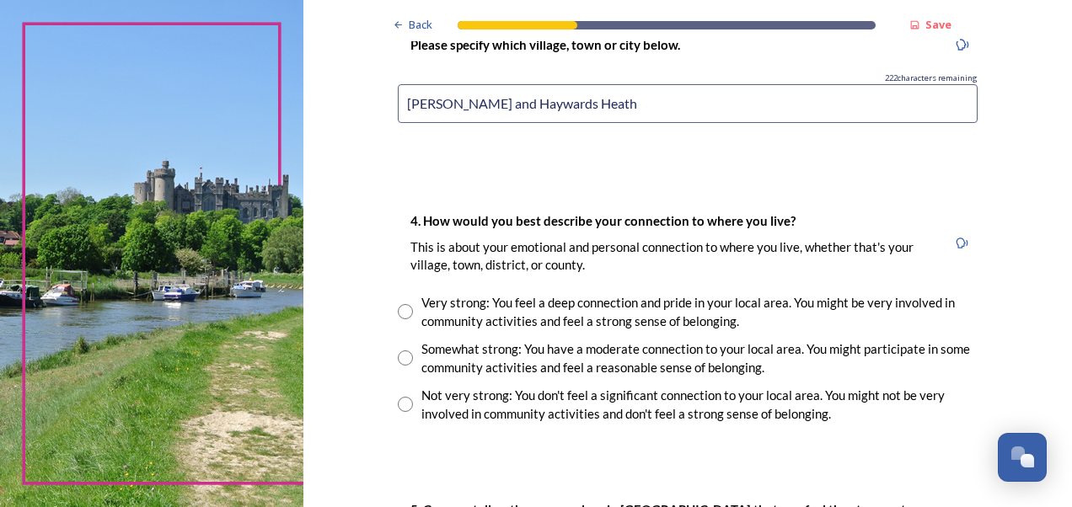
type input "[PERSON_NAME] and Haywards Heath"
click at [398, 314] on input "radio" at bounding box center [405, 311] width 15 height 15
radio input "true"
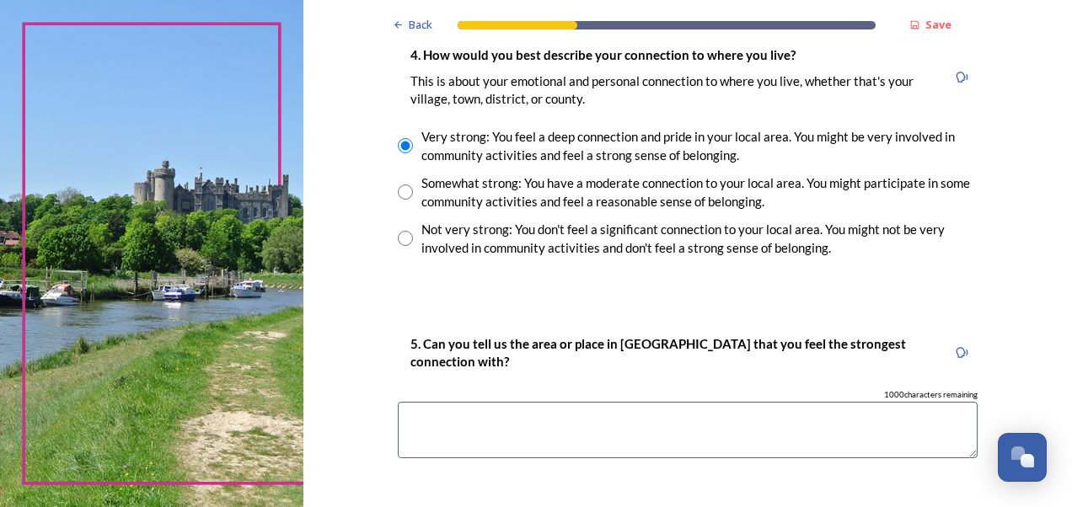
scroll to position [1271, 0]
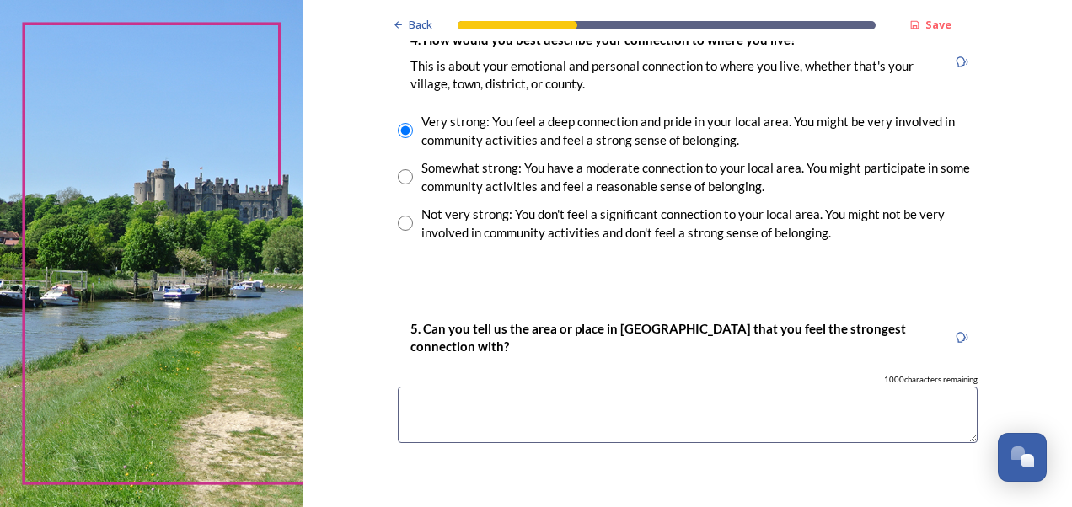
click at [418, 395] on textarea at bounding box center [688, 415] width 580 height 56
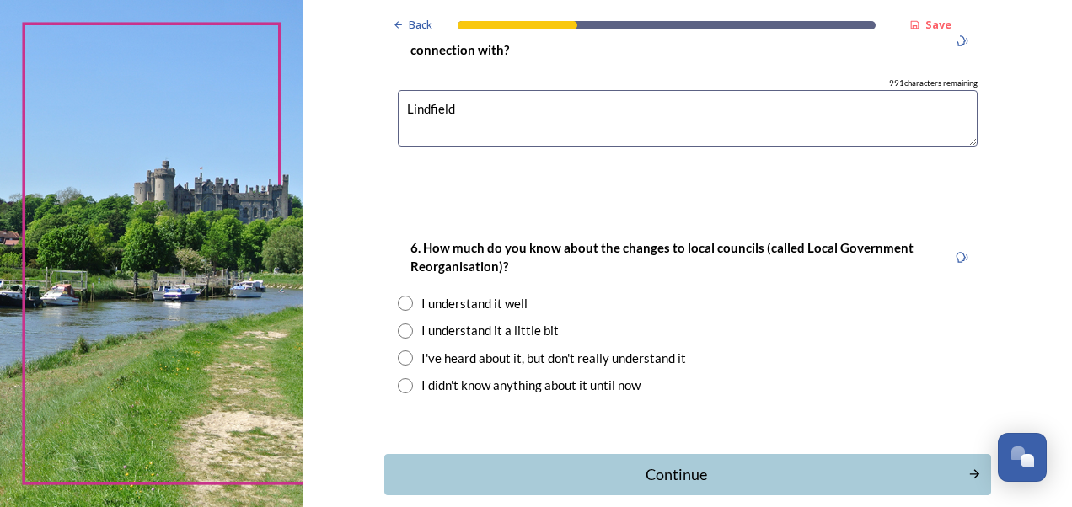
scroll to position [1570, 0]
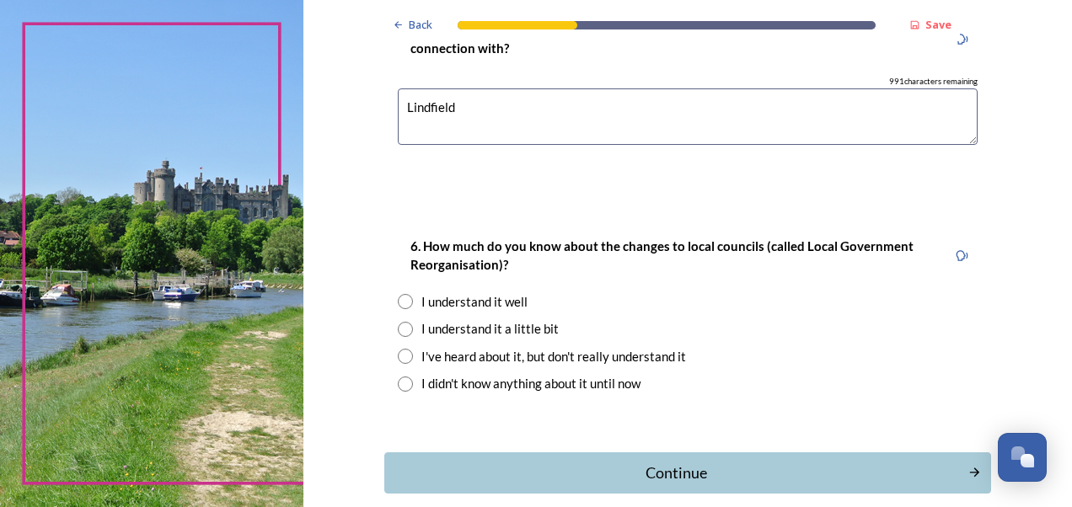
type textarea "Lindfield"
click at [398, 300] on input "radio" at bounding box center [405, 301] width 15 height 15
radio input "true"
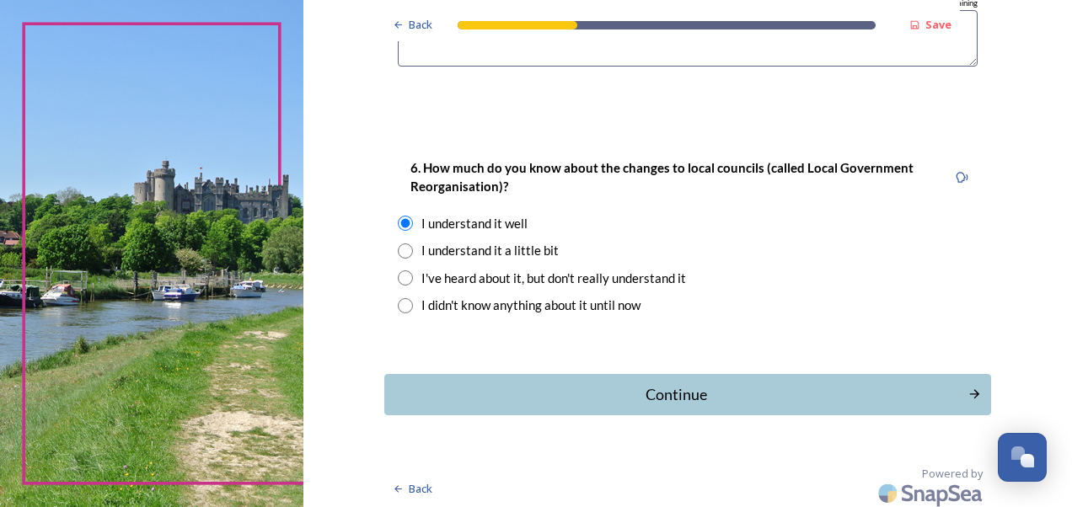
scroll to position [1652, 0]
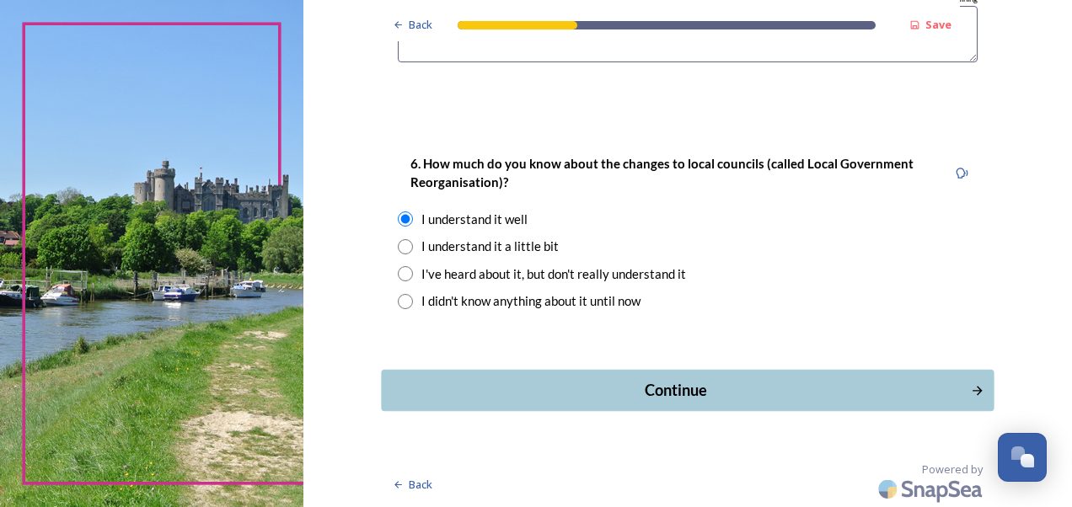
click at [849, 389] on div "Continue" at bounding box center [675, 390] width 571 height 23
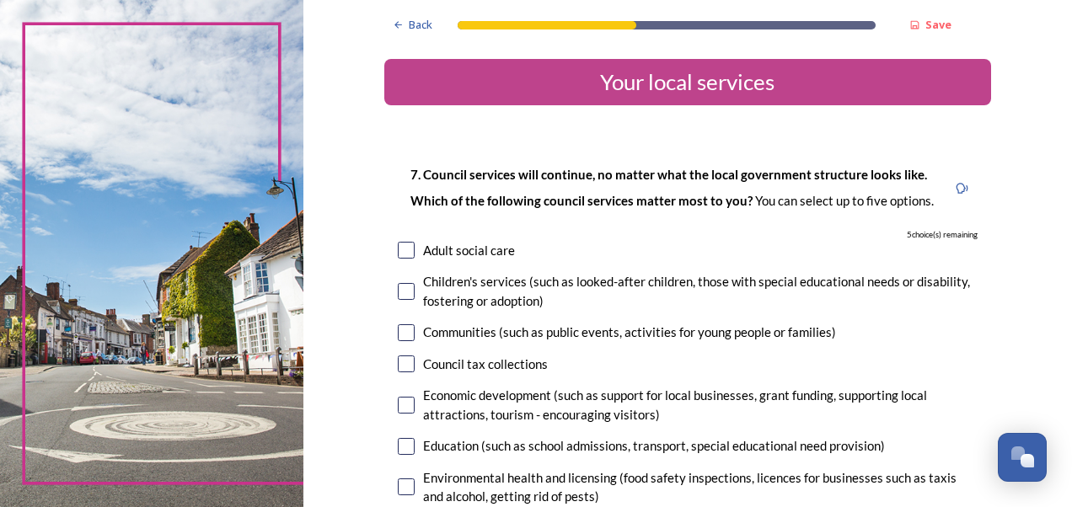
click at [398, 248] on input "checkbox" at bounding box center [406, 250] width 17 height 17
checkbox input "true"
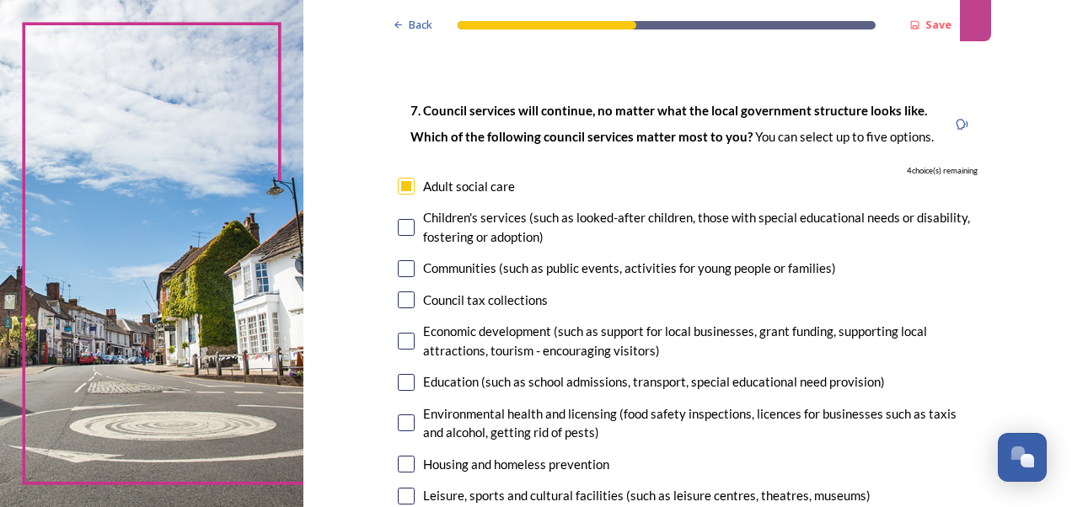
scroll to position [74, 0]
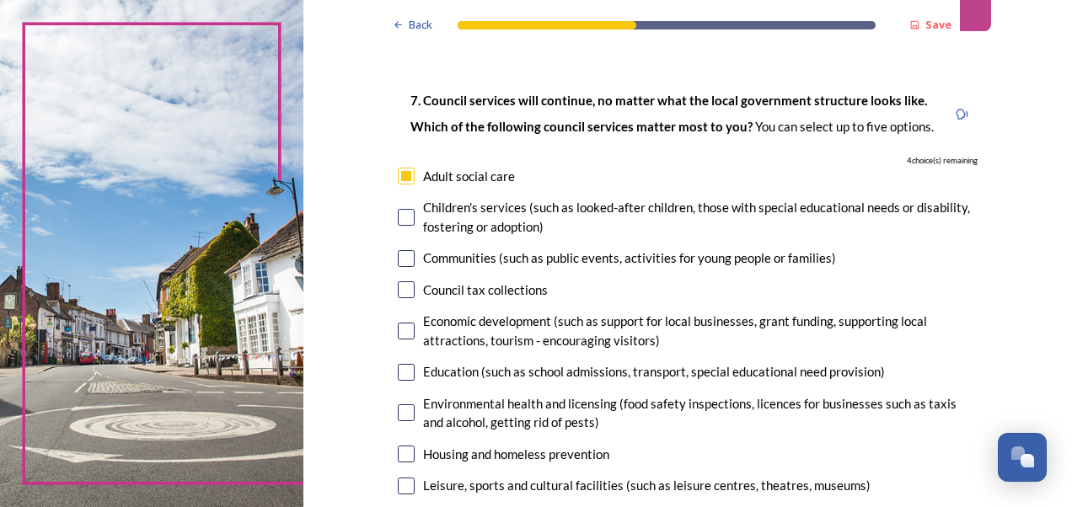
click at [398, 292] on input "checkbox" at bounding box center [406, 290] width 17 height 17
checkbox input "true"
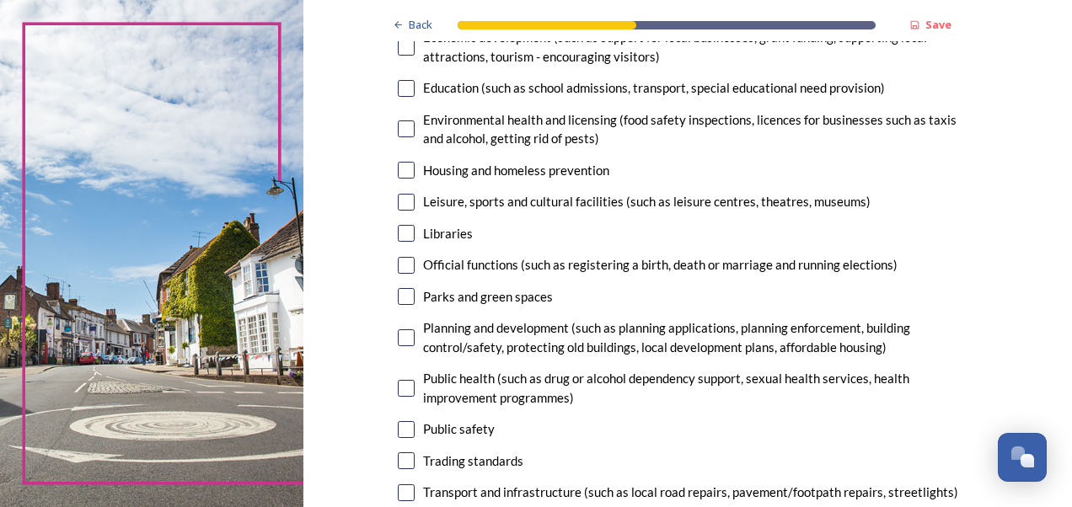
scroll to position [361, 0]
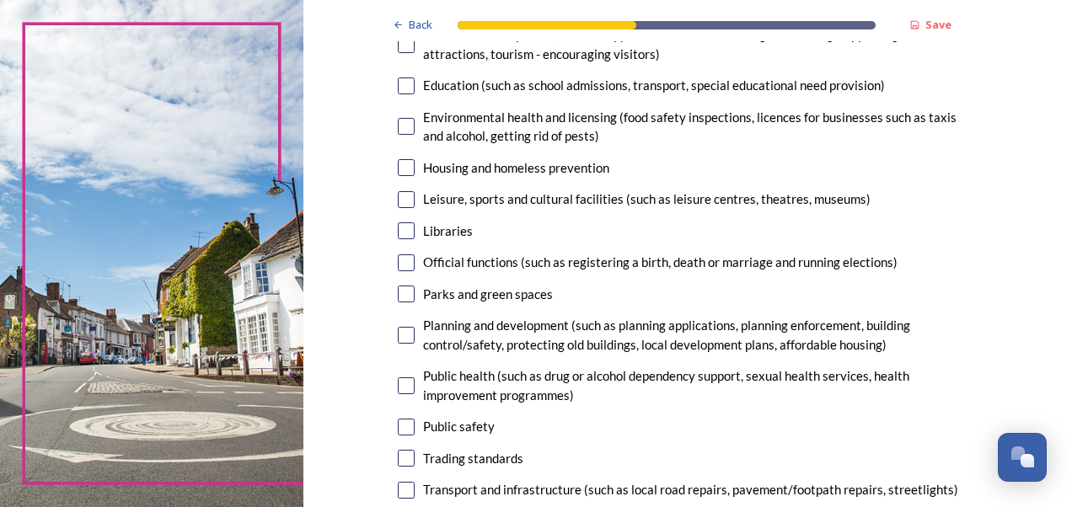
click at [401, 293] on input "checkbox" at bounding box center [406, 294] width 17 height 17
checkbox input "true"
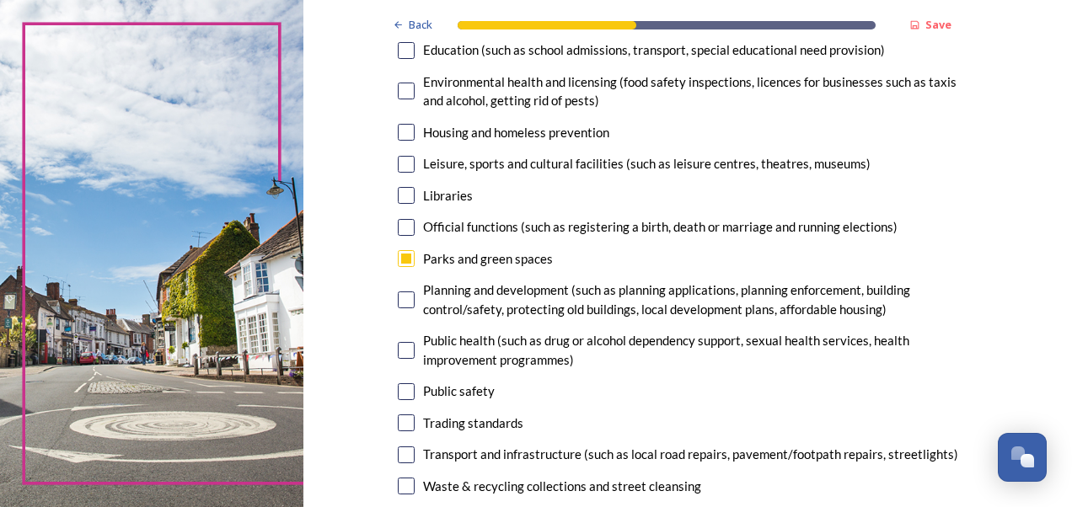
scroll to position [454, 0]
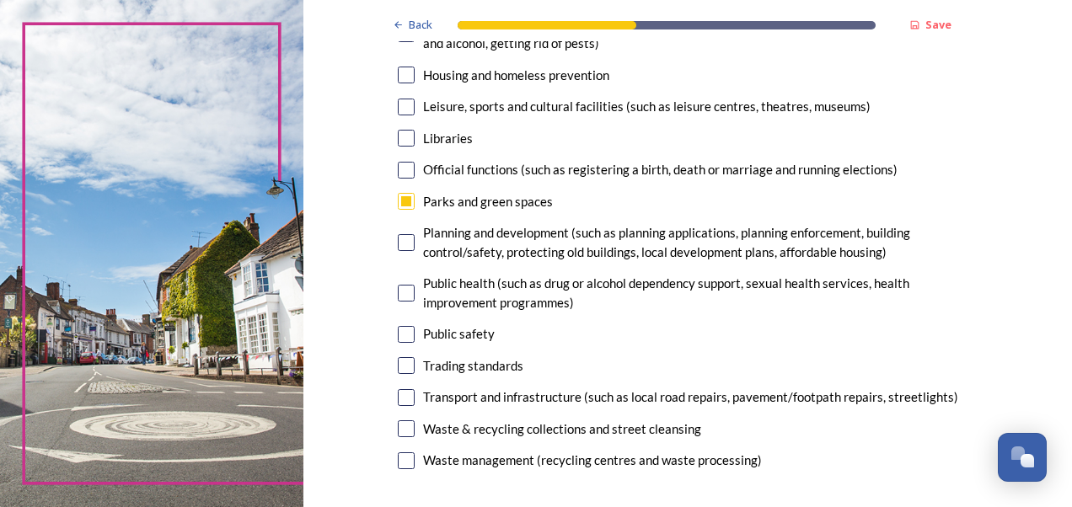
click at [398, 331] on input "checkbox" at bounding box center [406, 334] width 17 height 17
checkbox input "true"
click at [401, 432] on input "checkbox" at bounding box center [406, 429] width 17 height 17
checkbox input "true"
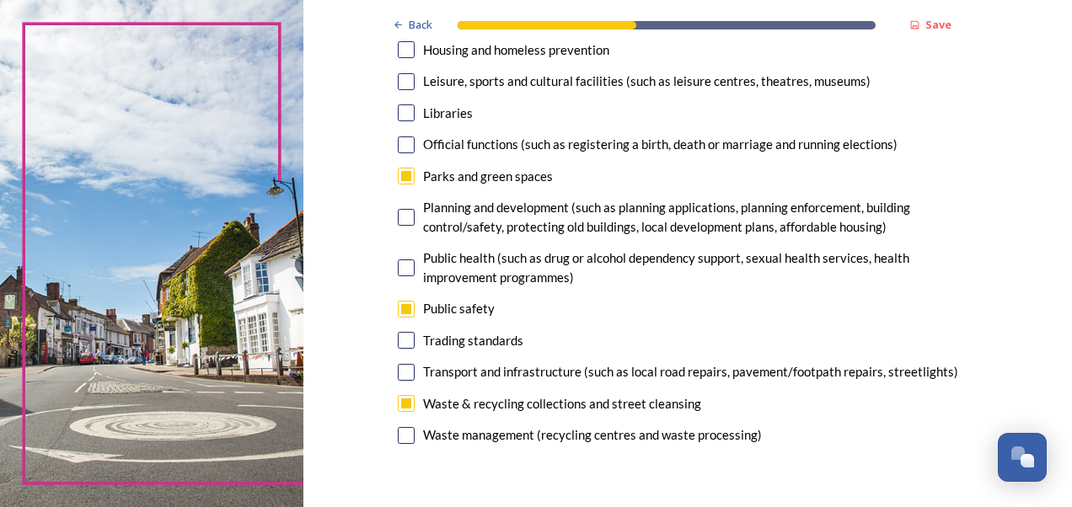
click at [398, 369] on input "checkbox" at bounding box center [406, 372] width 17 height 17
checkbox input "false"
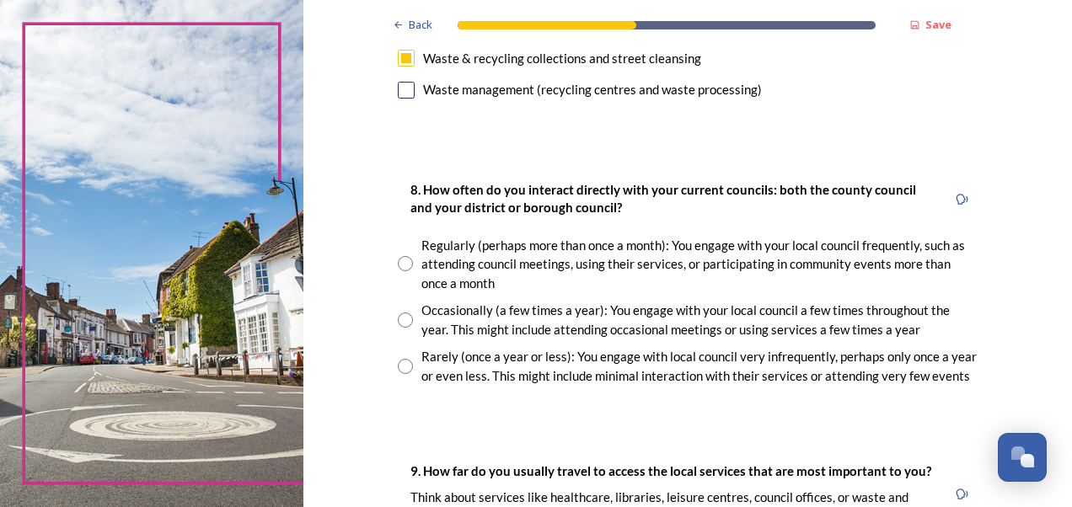
scroll to position [827, 0]
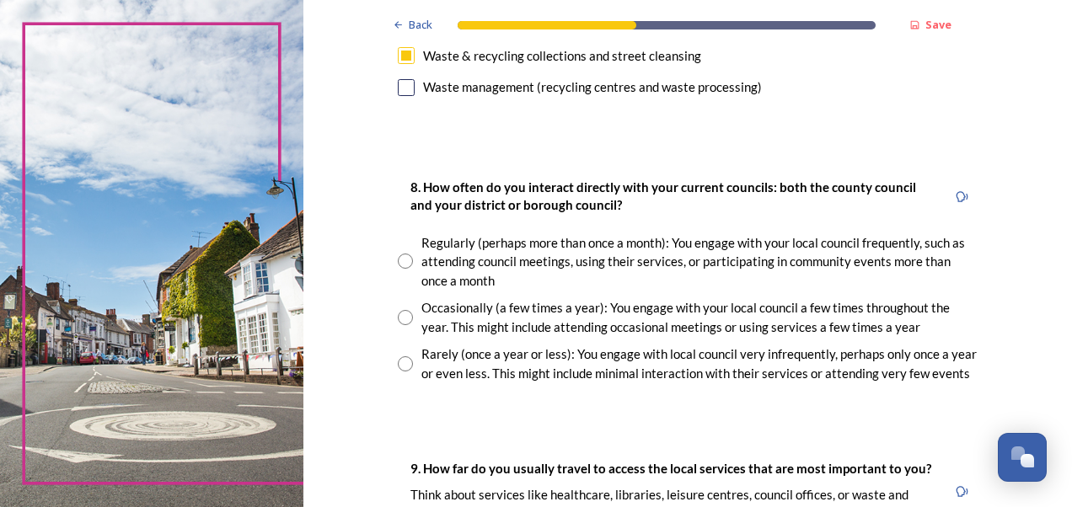
click at [398, 360] on input "radio" at bounding box center [405, 364] width 15 height 15
radio input "true"
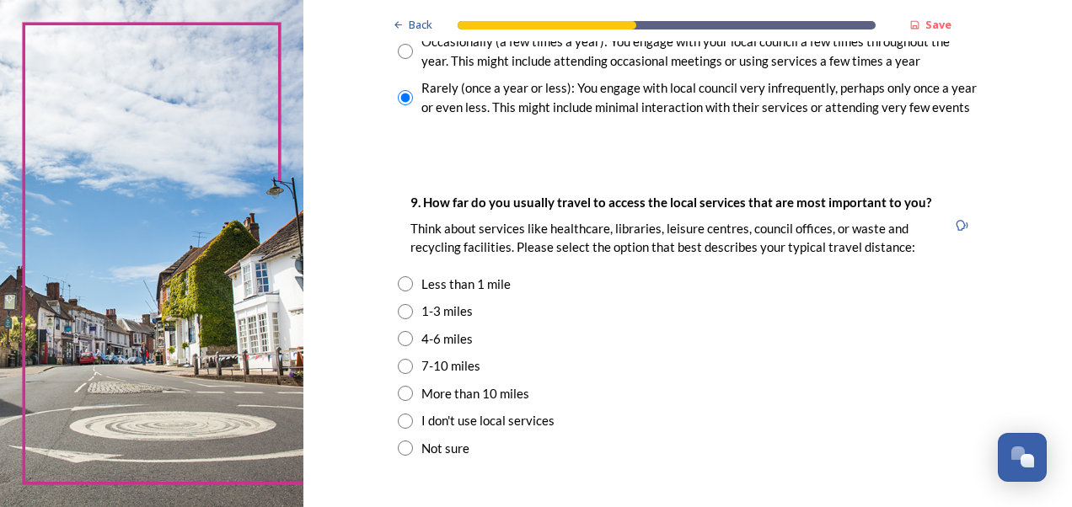
scroll to position [1103, 0]
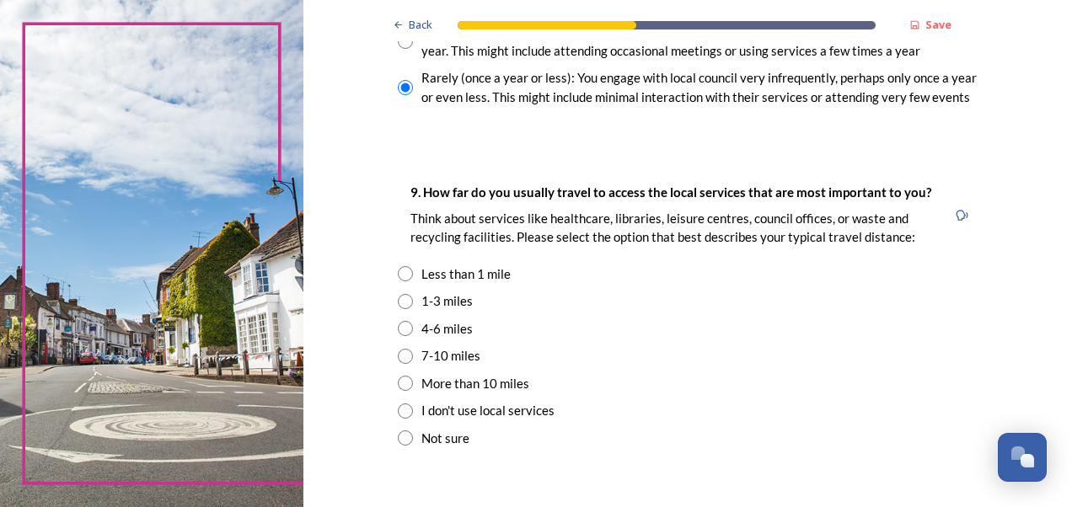
click at [399, 299] on input "radio" at bounding box center [405, 301] width 15 height 15
radio input "true"
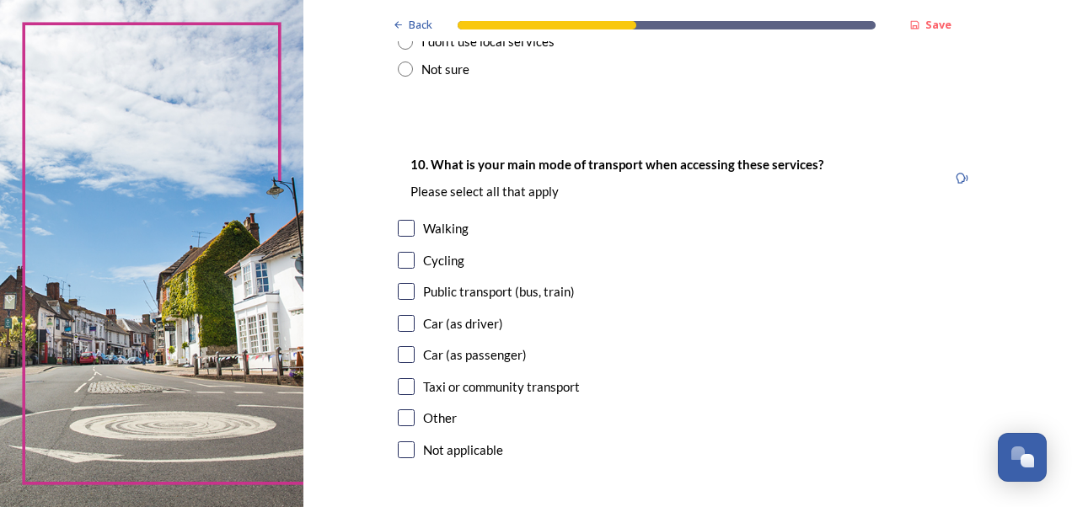
scroll to position [1501, 0]
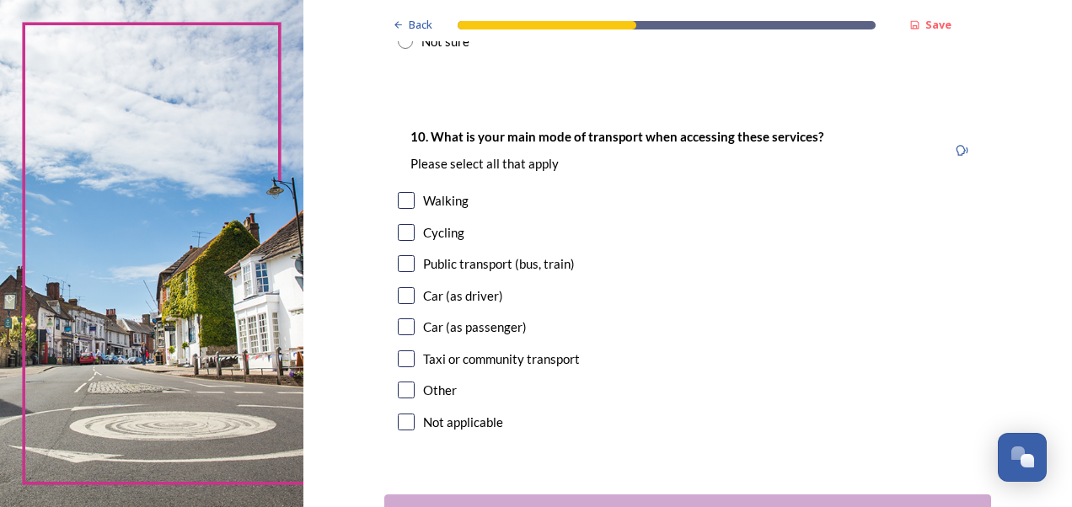
click at [398, 292] on input "checkbox" at bounding box center [406, 295] width 17 height 17
checkbox input "true"
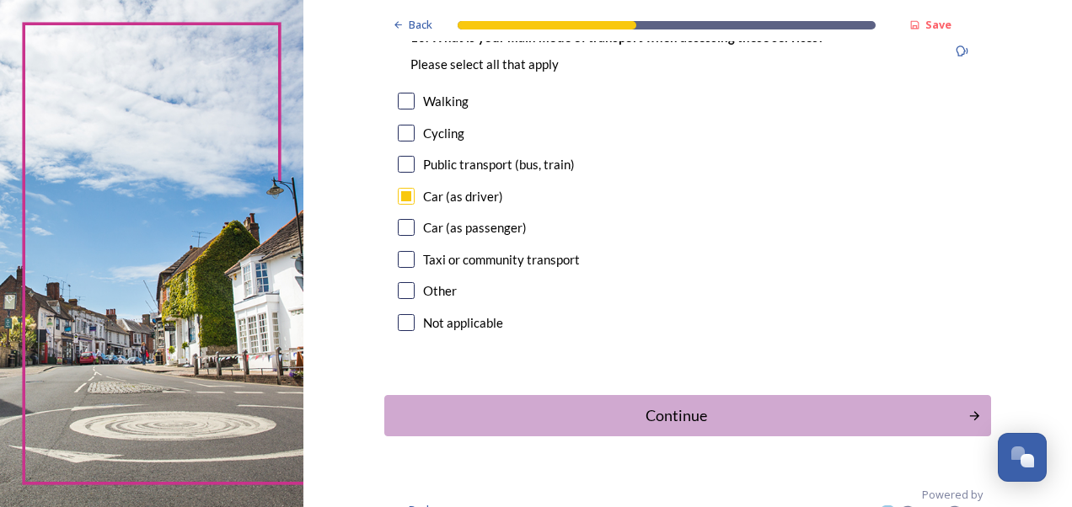
scroll to position [1626, 0]
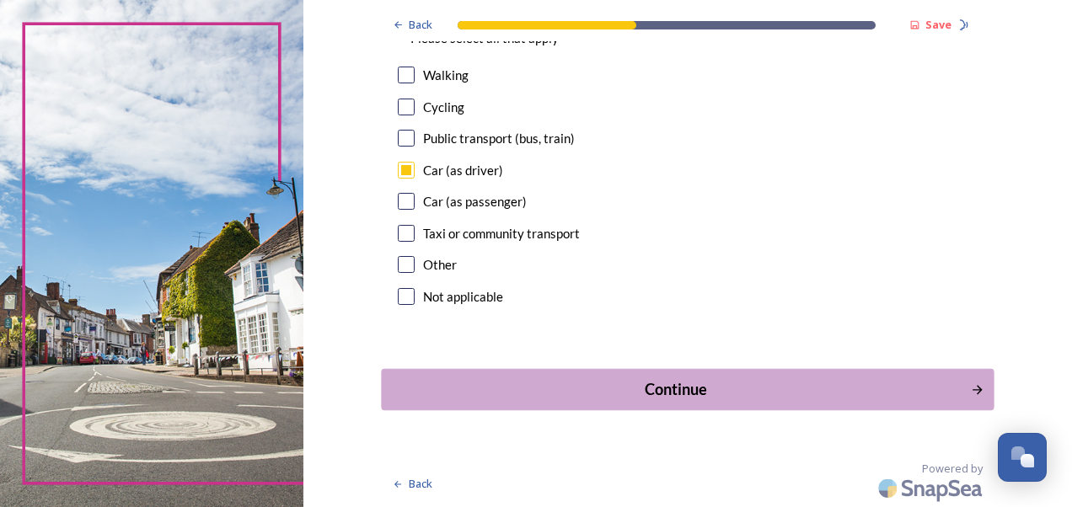
click at [814, 388] on div "Continue" at bounding box center [675, 390] width 571 height 23
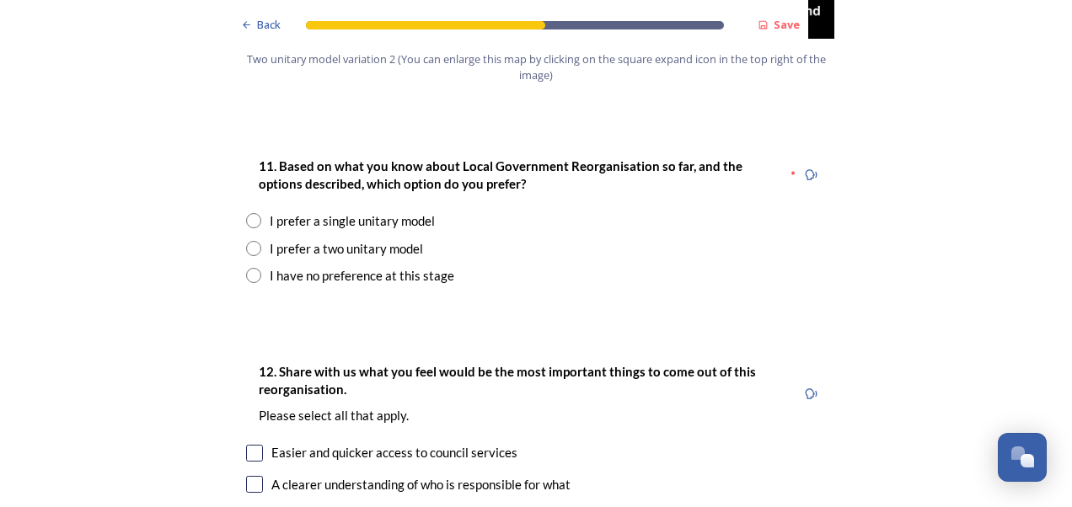
scroll to position [2215, 0]
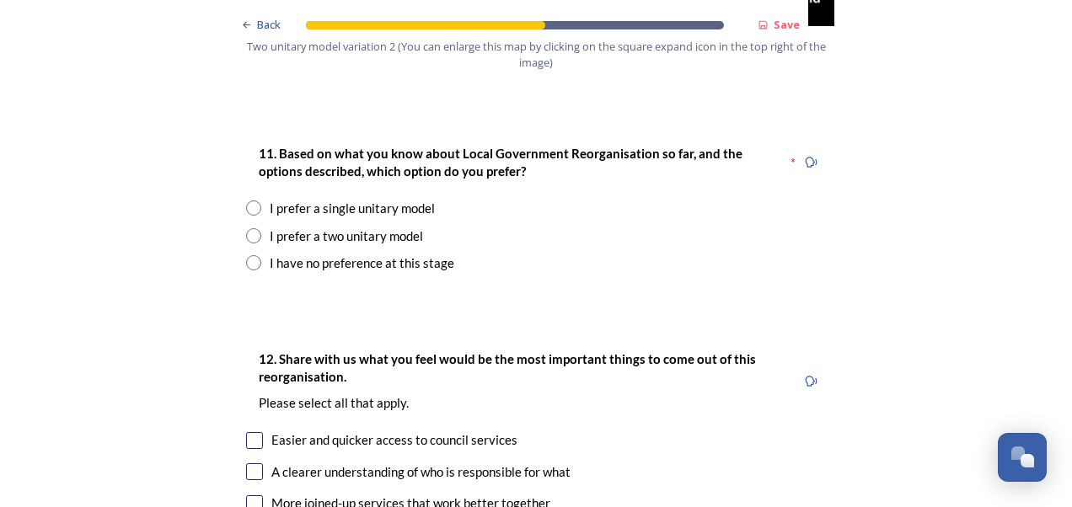
click at [250, 201] on input "radio" at bounding box center [253, 208] width 15 height 15
radio input "true"
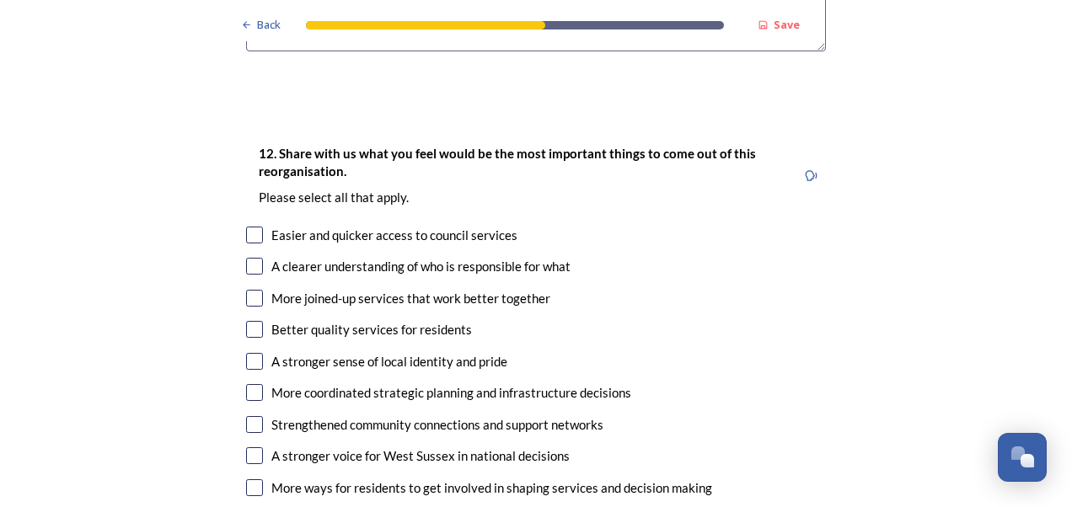
scroll to position [2851, 0]
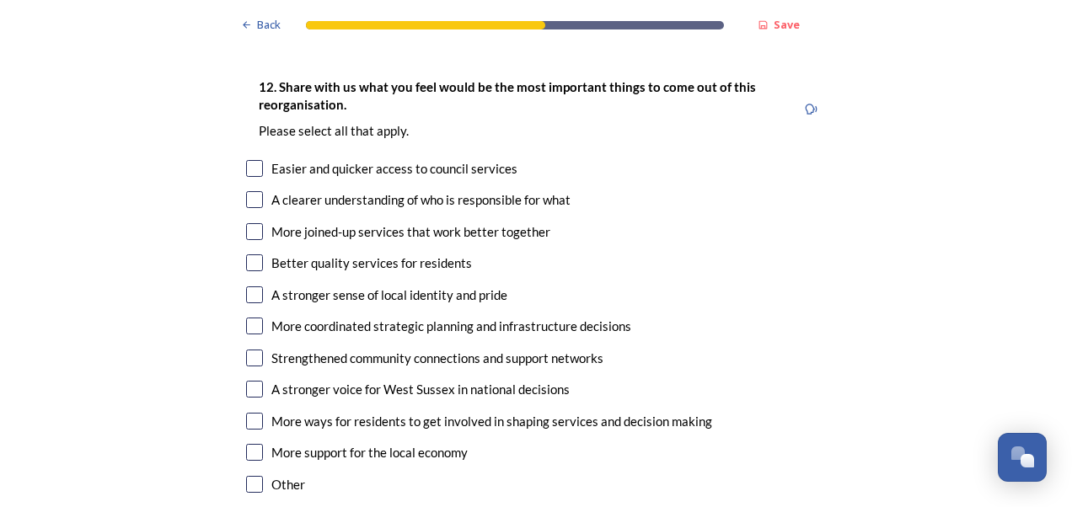
click at [248, 191] on input "checkbox" at bounding box center [254, 199] width 17 height 17
checkbox input "true"
click at [248, 223] on input "checkbox" at bounding box center [254, 231] width 17 height 17
checkbox input "true"
click at [246, 381] on input "checkbox" at bounding box center [254, 389] width 17 height 17
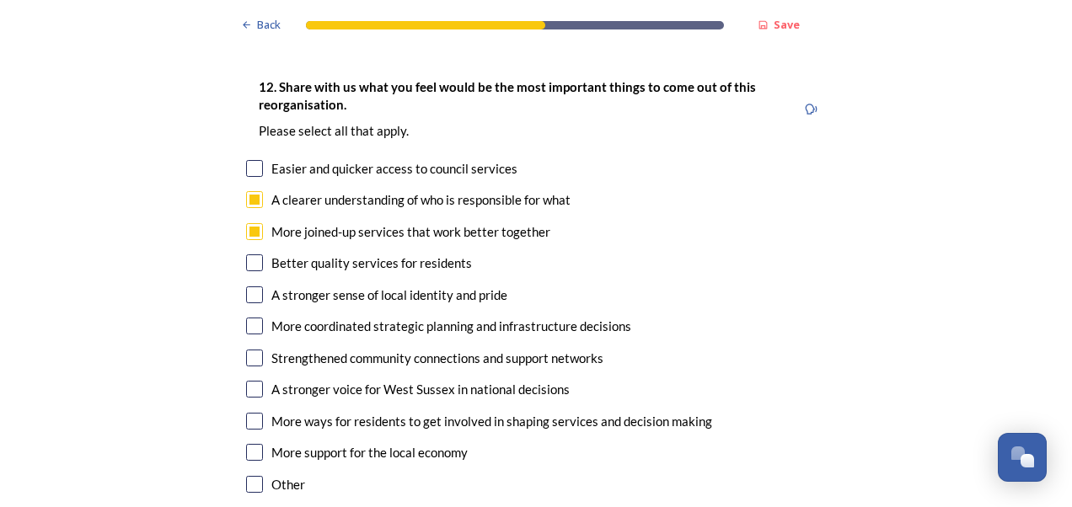
checkbox input "true"
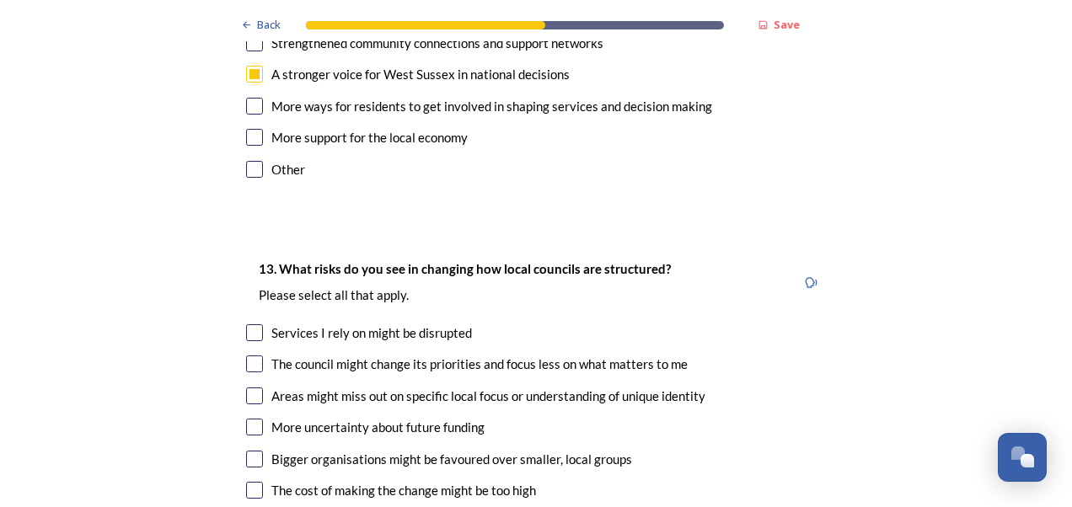
scroll to position [3306, 0]
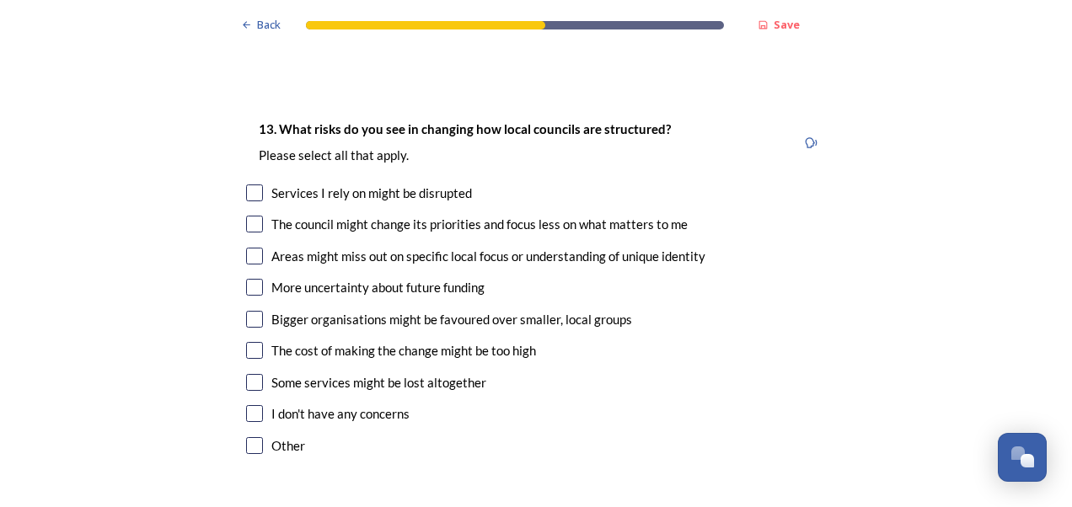
click at [246, 279] on input "checkbox" at bounding box center [254, 287] width 17 height 17
checkbox input "true"
click at [246, 216] on input "checkbox" at bounding box center [254, 224] width 17 height 17
checkbox input "true"
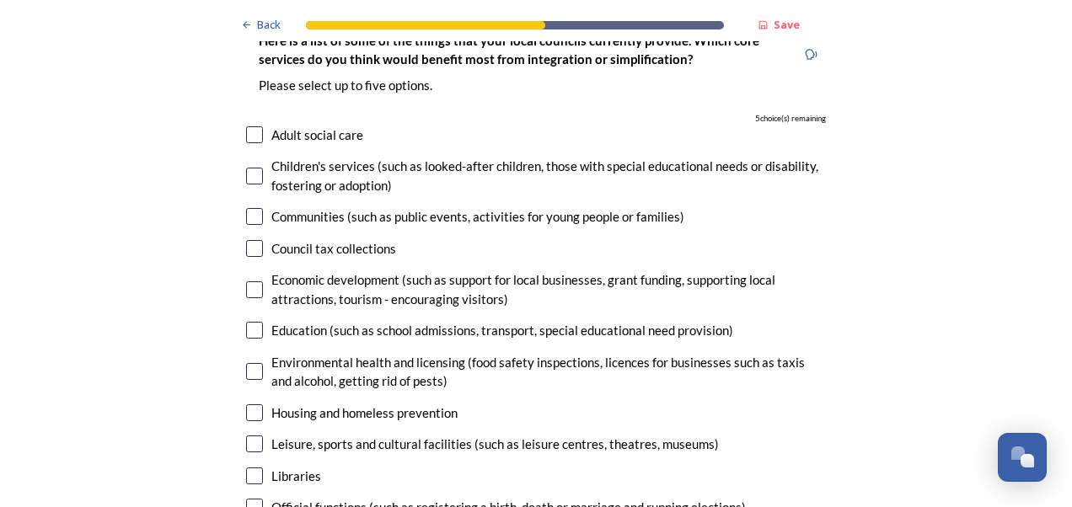
scroll to position [3836, 0]
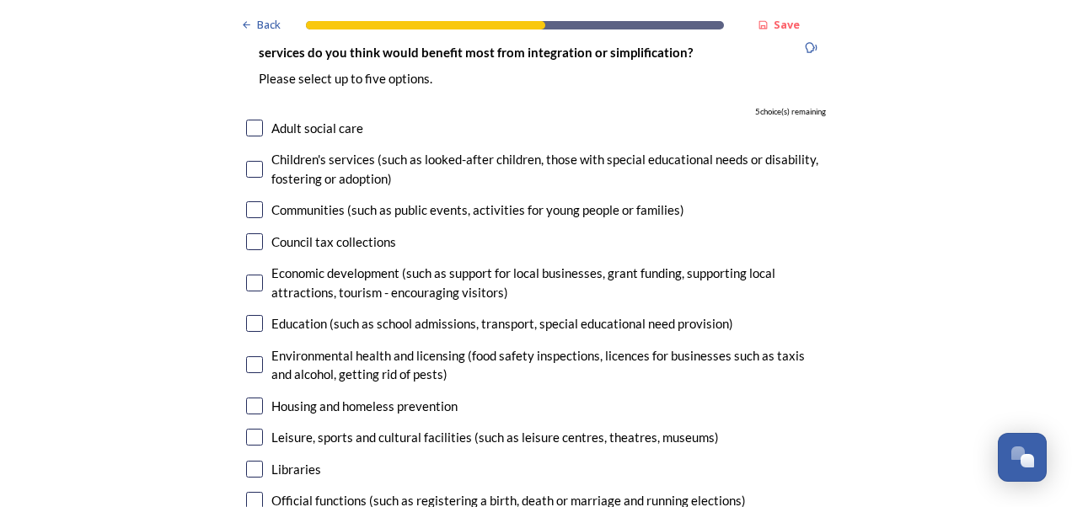
click at [246, 234] on input "checkbox" at bounding box center [254, 242] width 17 height 17
checkbox input "true"
click at [250, 315] on input "checkbox" at bounding box center [254, 323] width 17 height 17
checkbox input "true"
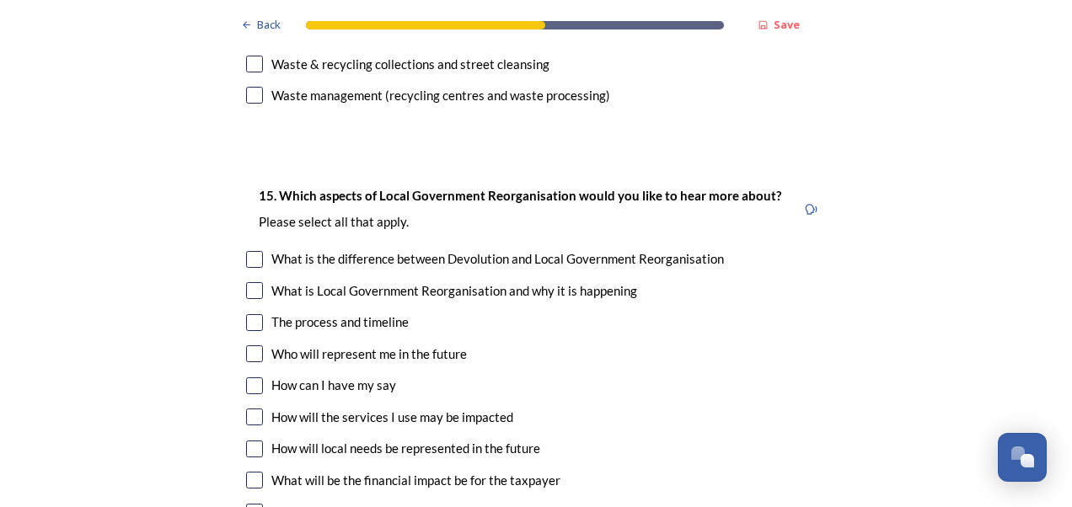
scroll to position [4539, 0]
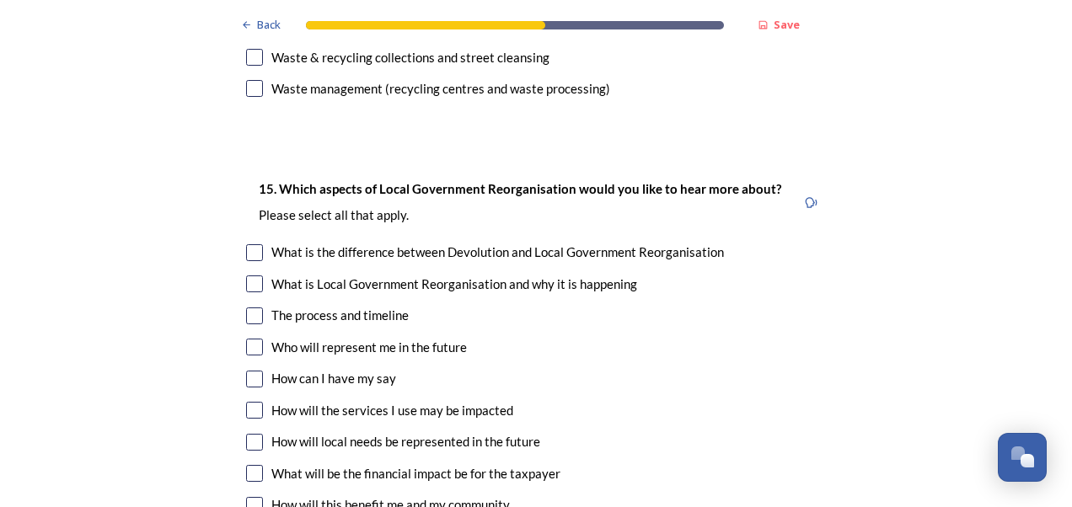
click at [248, 308] on input "checkbox" at bounding box center [254, 316] width 17 height 17
checkbox input "true"
click at [250, 465] on input "checkbox" at bounding box center [254, 473] width 17 height 17
checkbox input "true"
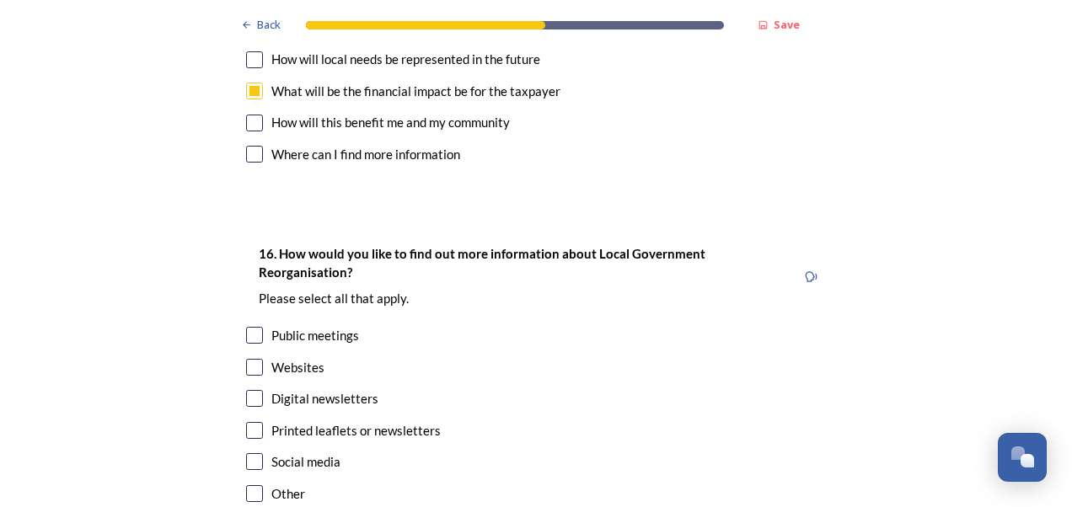
scroll to position [4942, 0]
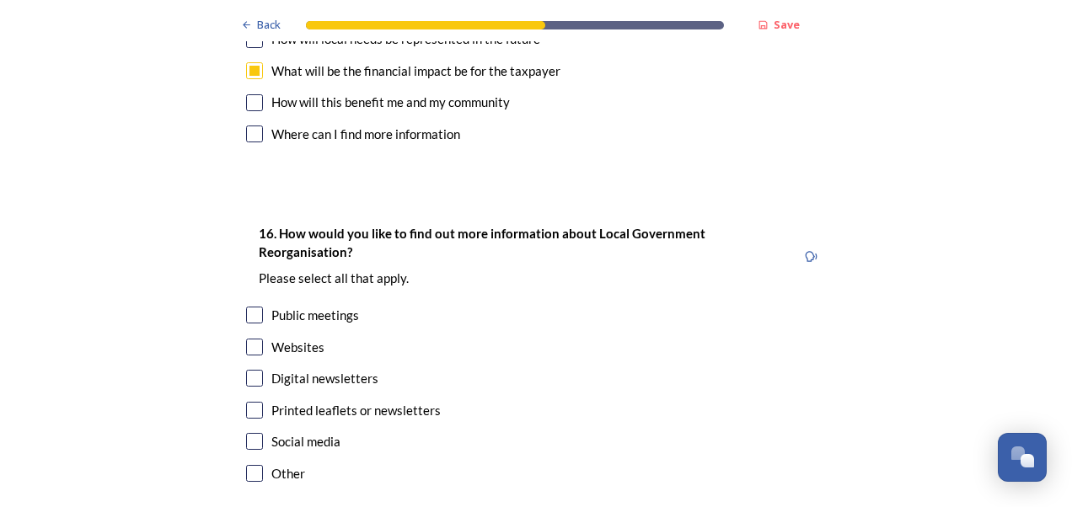
click at [251, 339] on input "checkbox" at bounding box center [254, 347] width 17 height 17
checkbox input "true"
click at [247, 402] on input "checkbox" at bounding box center [254, 410] width 17 height 17
checkbox input "true"
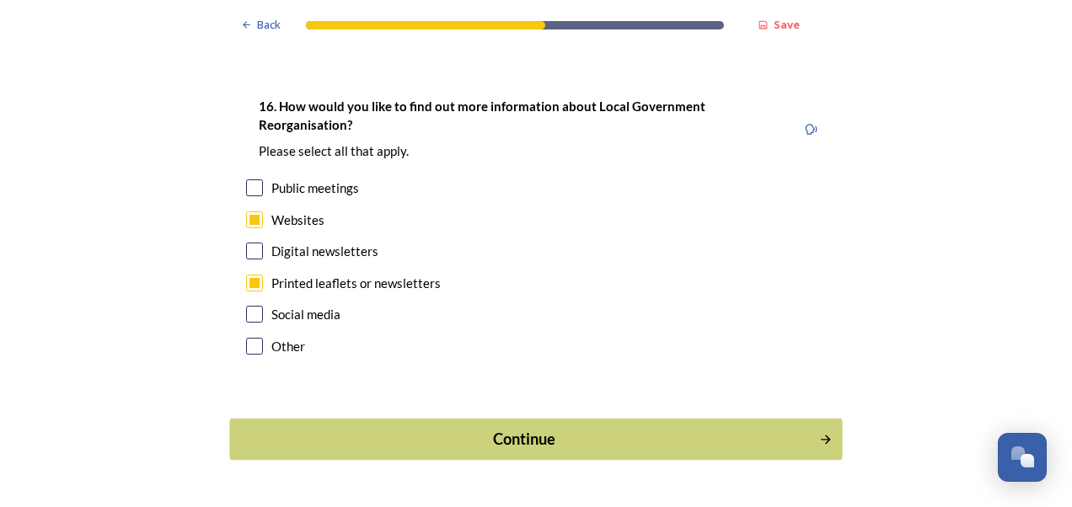
click at [740, 428] on div "Continue" at bounding box center [524, 439] width 571 height 23
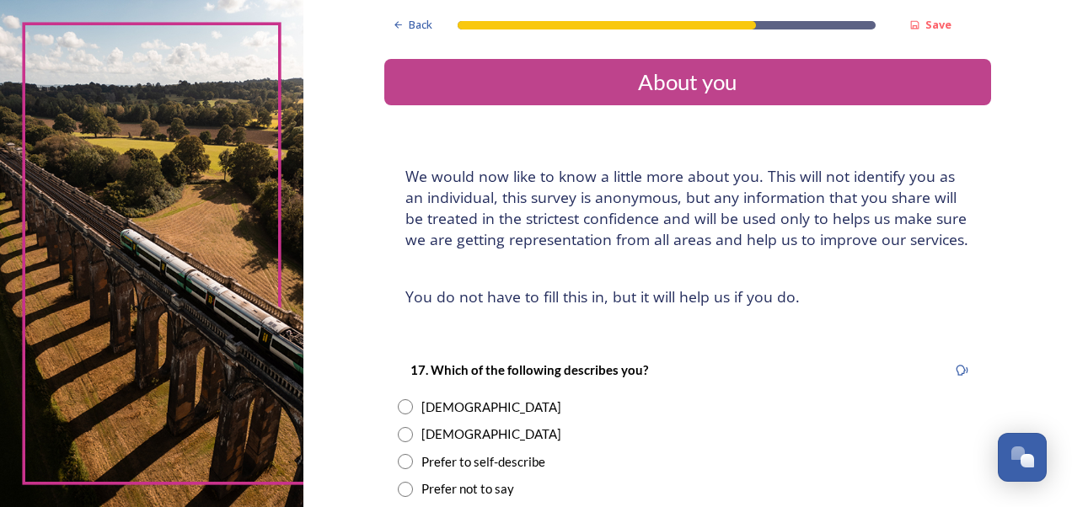
click at [398, 408] on input "radio" at bounding box center [405, 407] width 15 height 15
radio input "true"
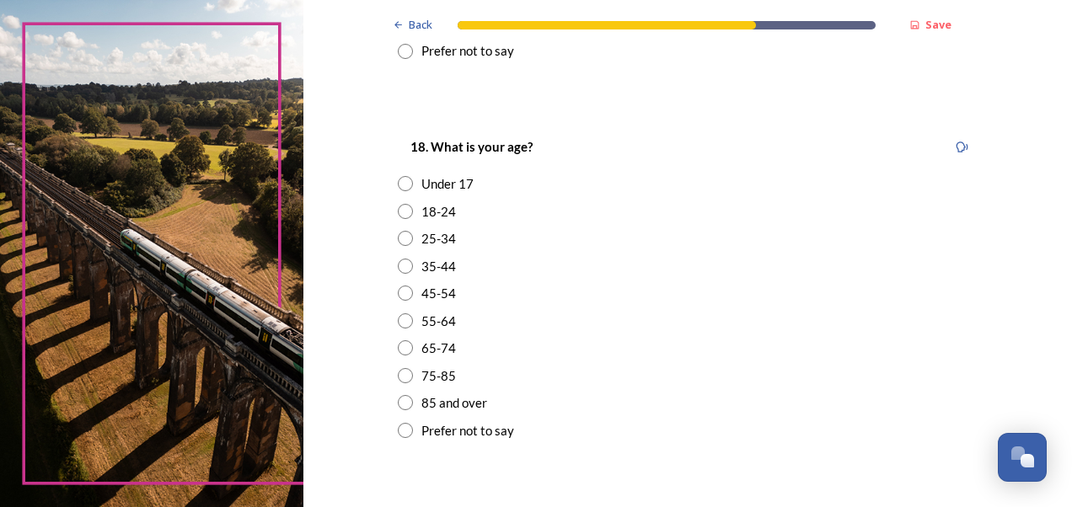
scroll to position [440, 0]
click at [399, 289] on input "radio" at bounding box center [405, 291] width 15 height 15
radio input "true"
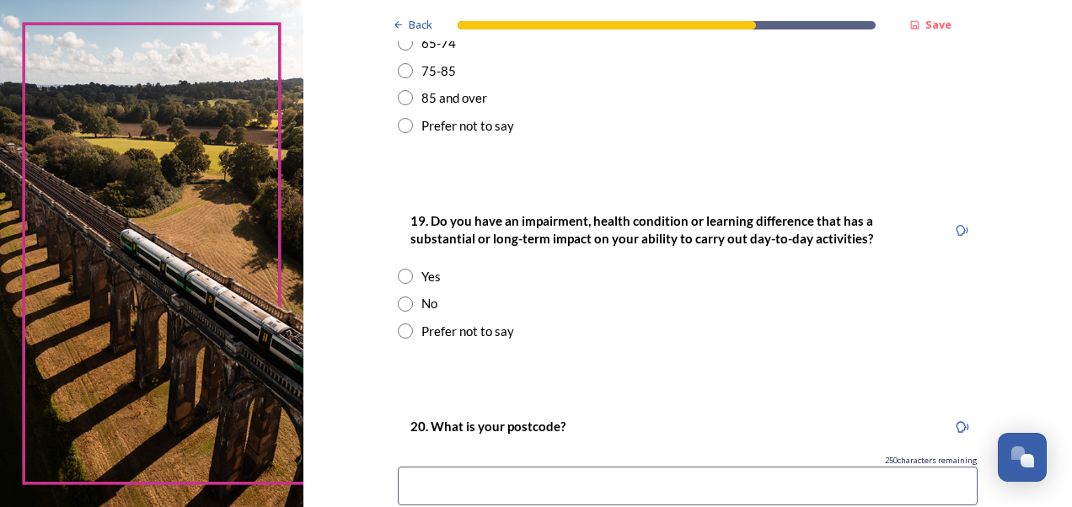
scroll to position [745, 0]
click at [398, 298] on input "radio" at bounding box center [405, 302] width 15 height 15
radio input "true"
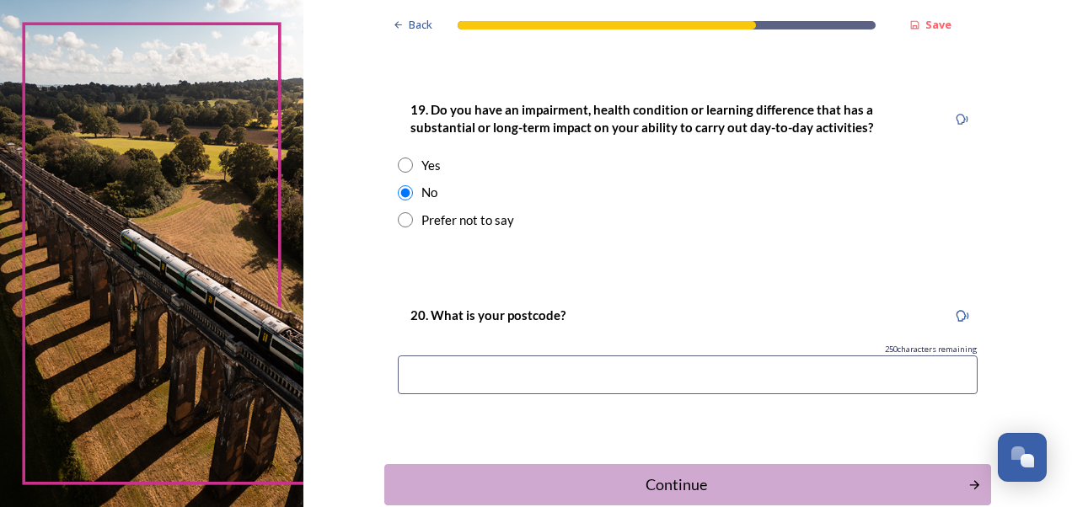
scroll to position [866, 0]
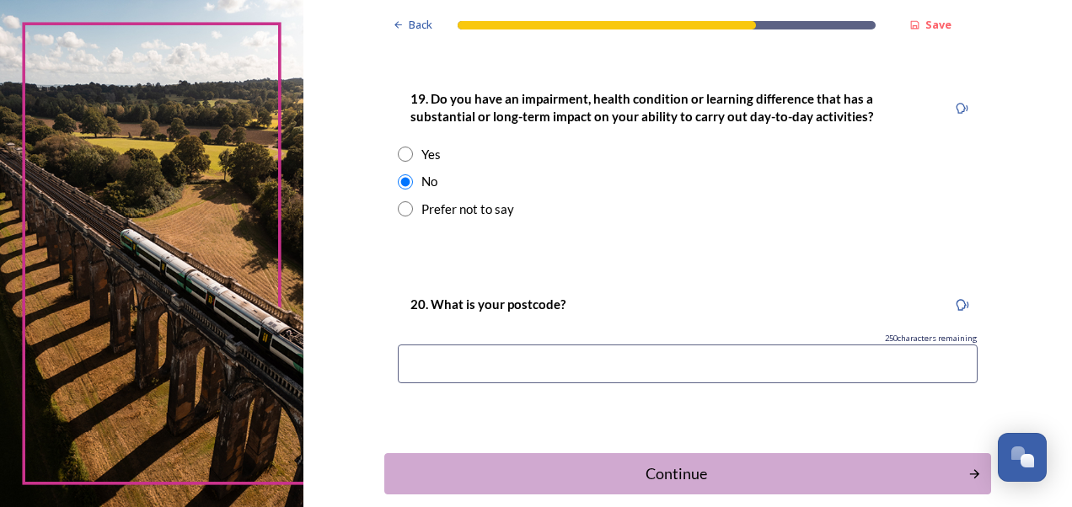
click at [441, 357] on input at bounding box center [688, 364] width 580 height 39
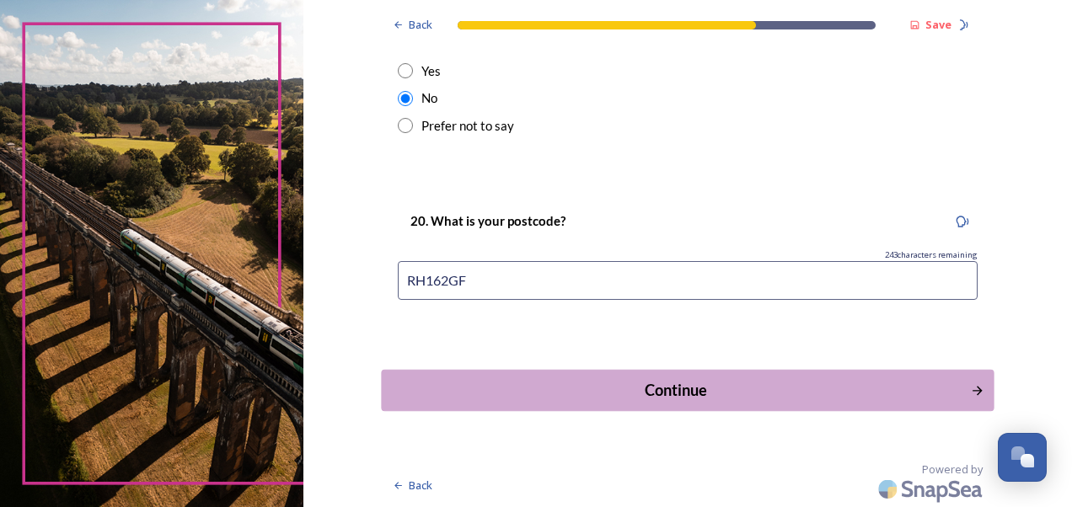
type input "RH162GF"
click at [857, 379] on div "Continue" at bounding box center [675, 390] width 571 height 23
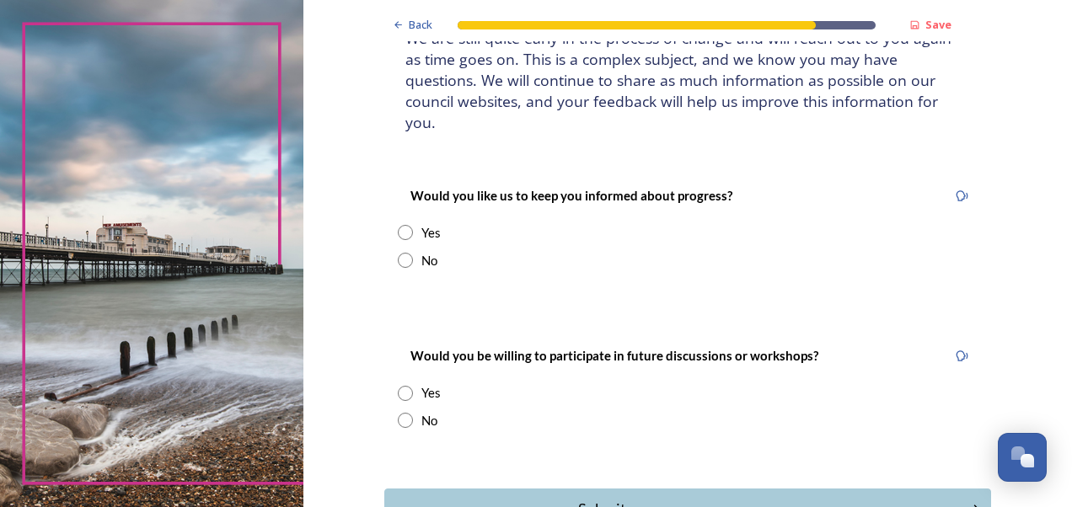
scroll to position [140, 0]
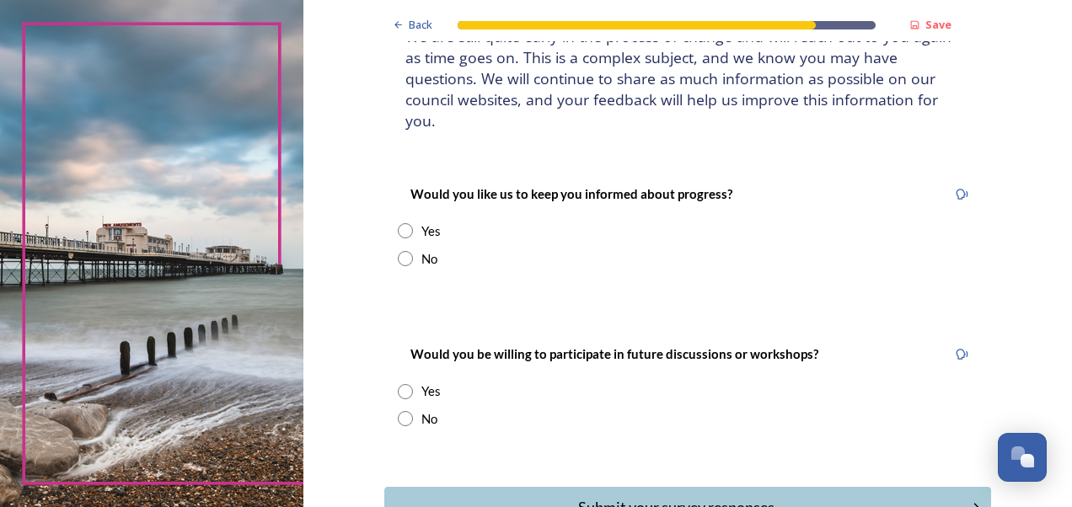
click at [399, 223] on input "radio" at bounding box center [405, 230] width 15 height 15
radio input "true"
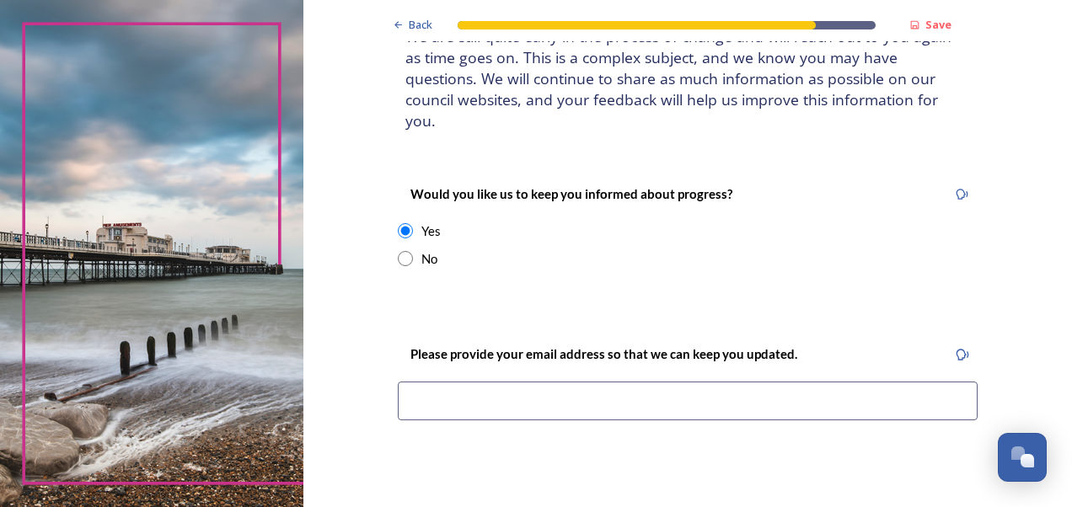
click at [401, 251] on input "radio" at bounding box center [405, 258] width 15 height 15
radio input "true"
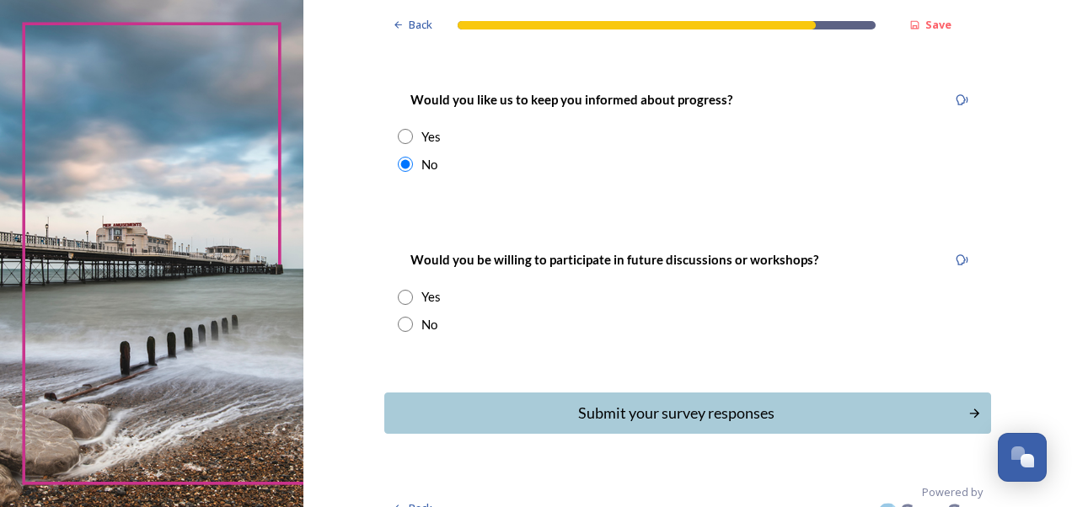
scroll to position [236, 0]
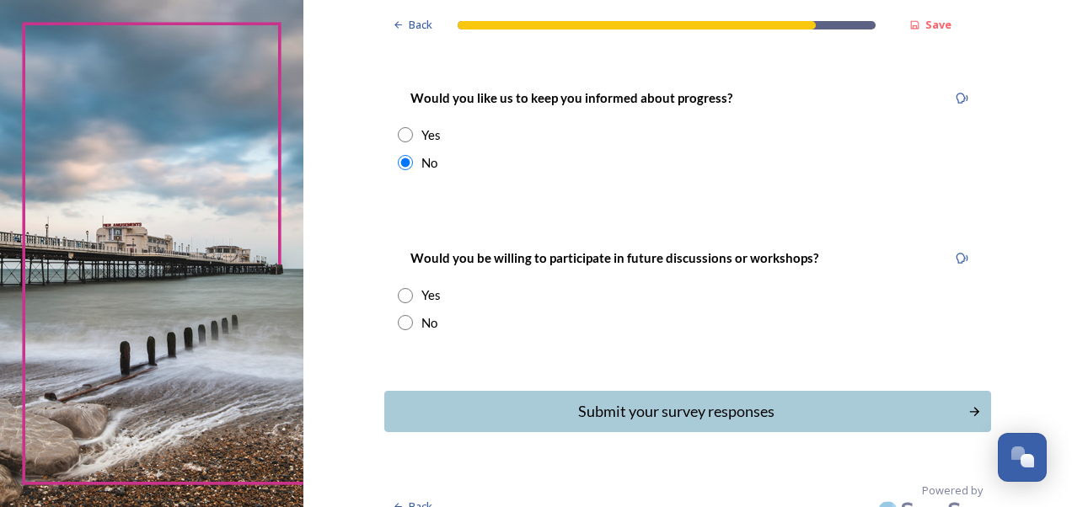
click at [398, 315] on input "radio" at bounding box center [405, 322] width 15 height 15
radio input "true"
click at [548, 400] on div "Submit your survey responses" at bounding box center [675, 411] width 571 height 23
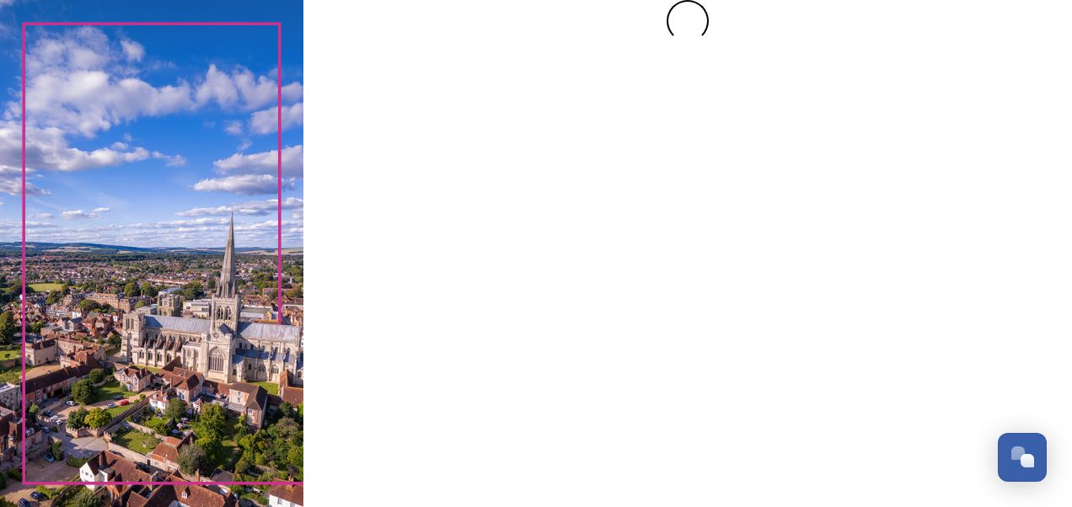
scroll to position [0, 0]
